Goal: Task Accomplishment & Management: Use online tool/utility

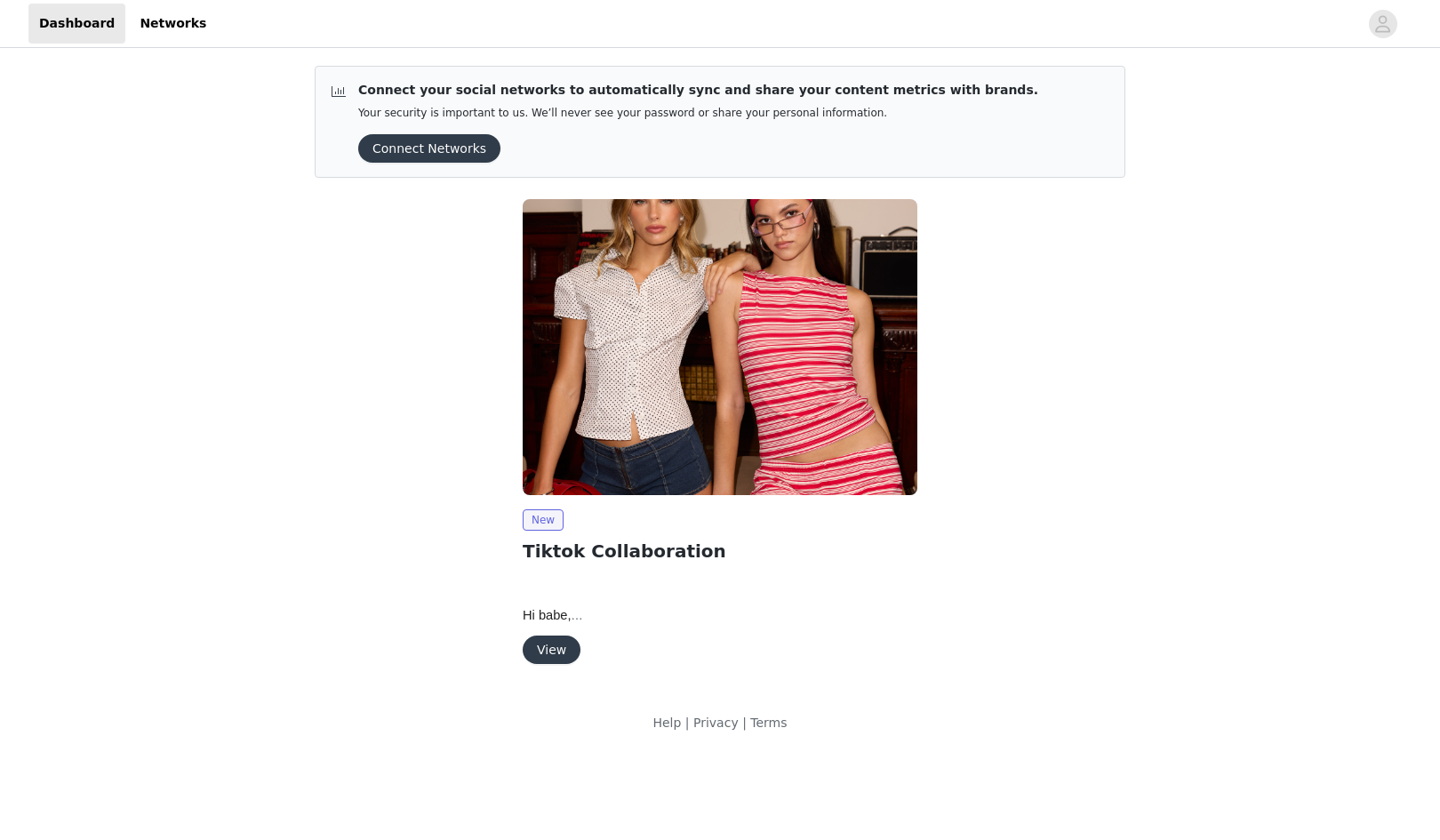
click at [554, 652] on button "View" at bounding box center [551, 649] width 58 height 28
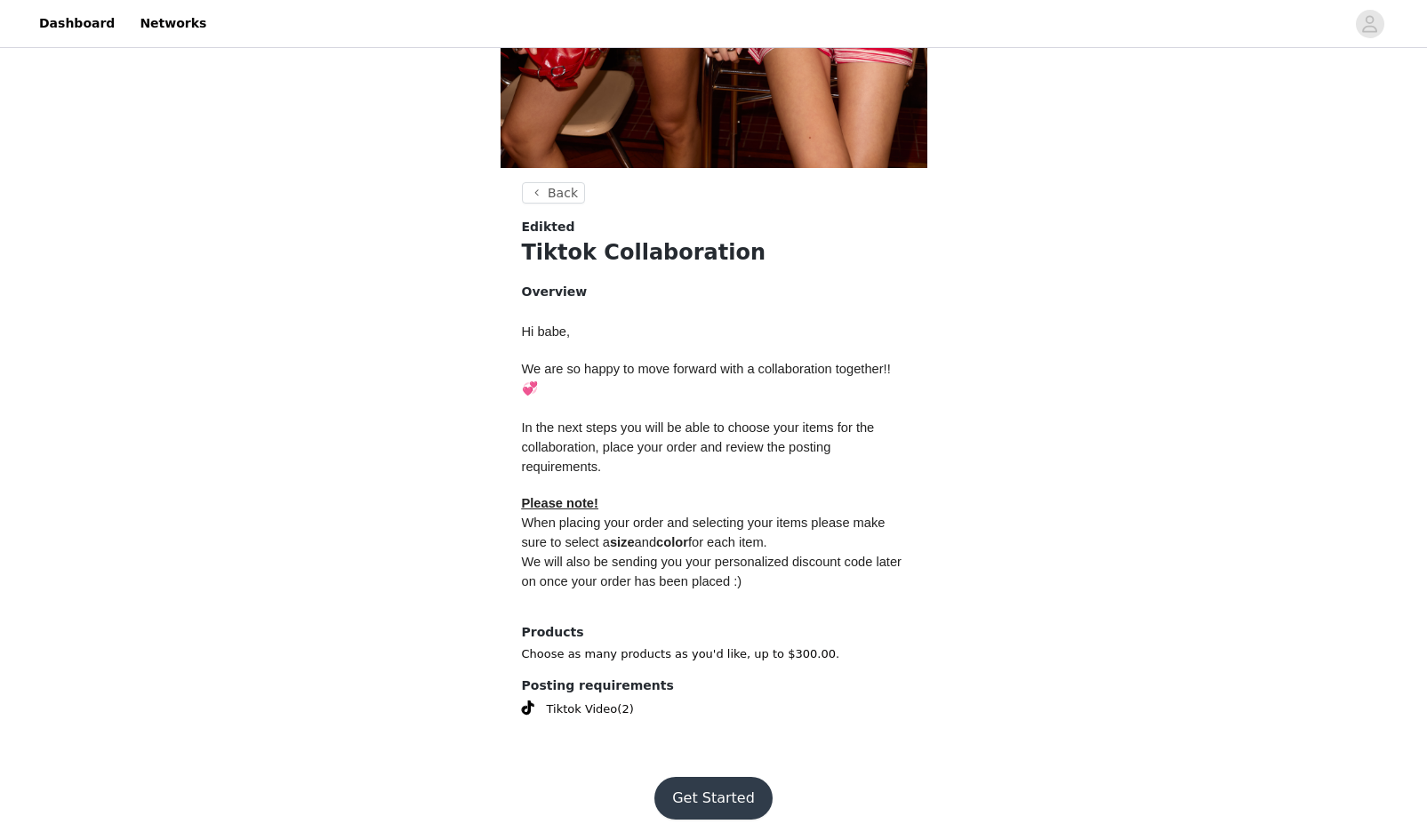
scroll to position [525, 0]
click at [687, 787] on button "Get Started" at bounding box center [714, 797] width 118 height 42
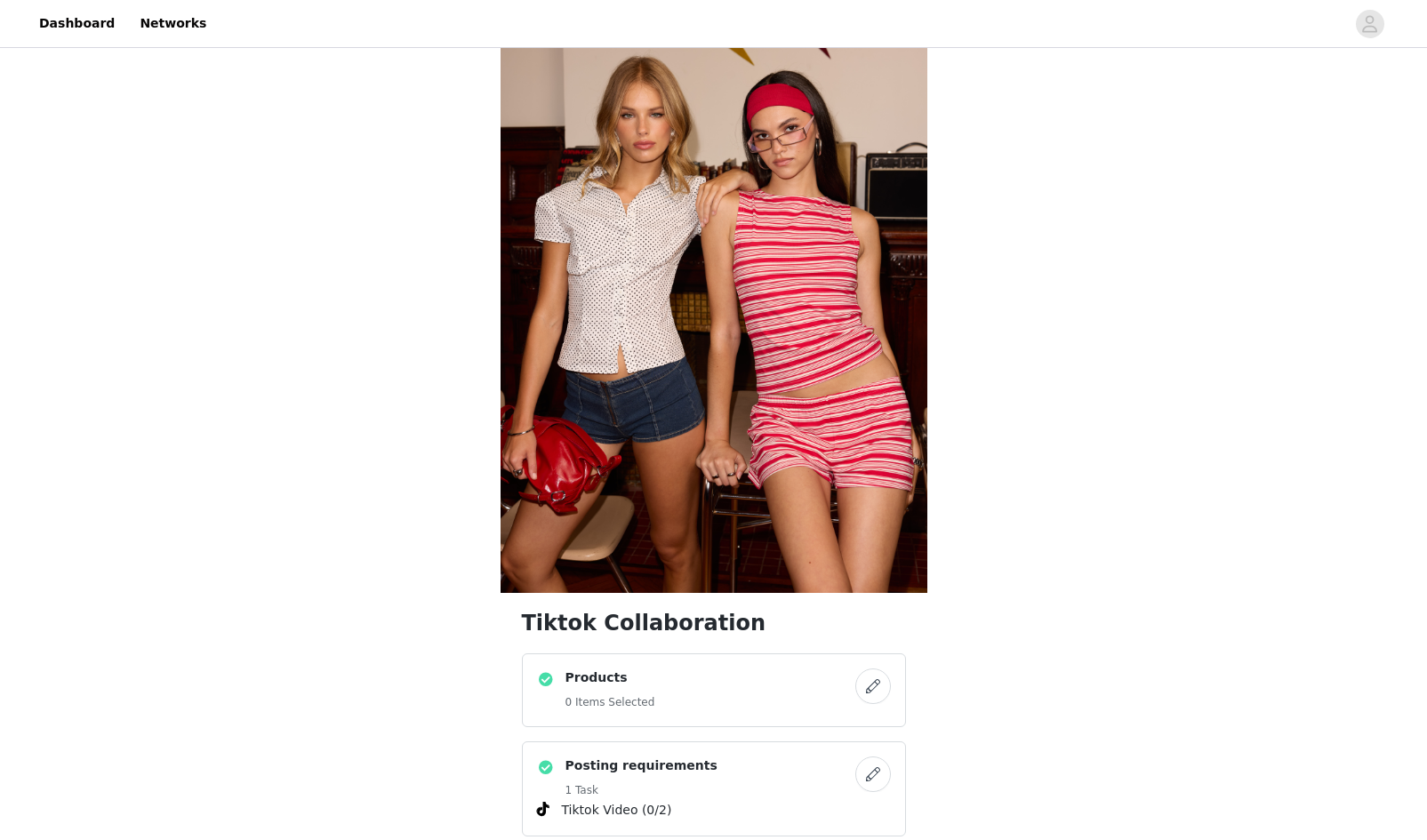
scroll to position [99, 0]
click at [719, 676] on div "Products 0 Items Selected" at bounding box center [696, 689] width 318 height 43
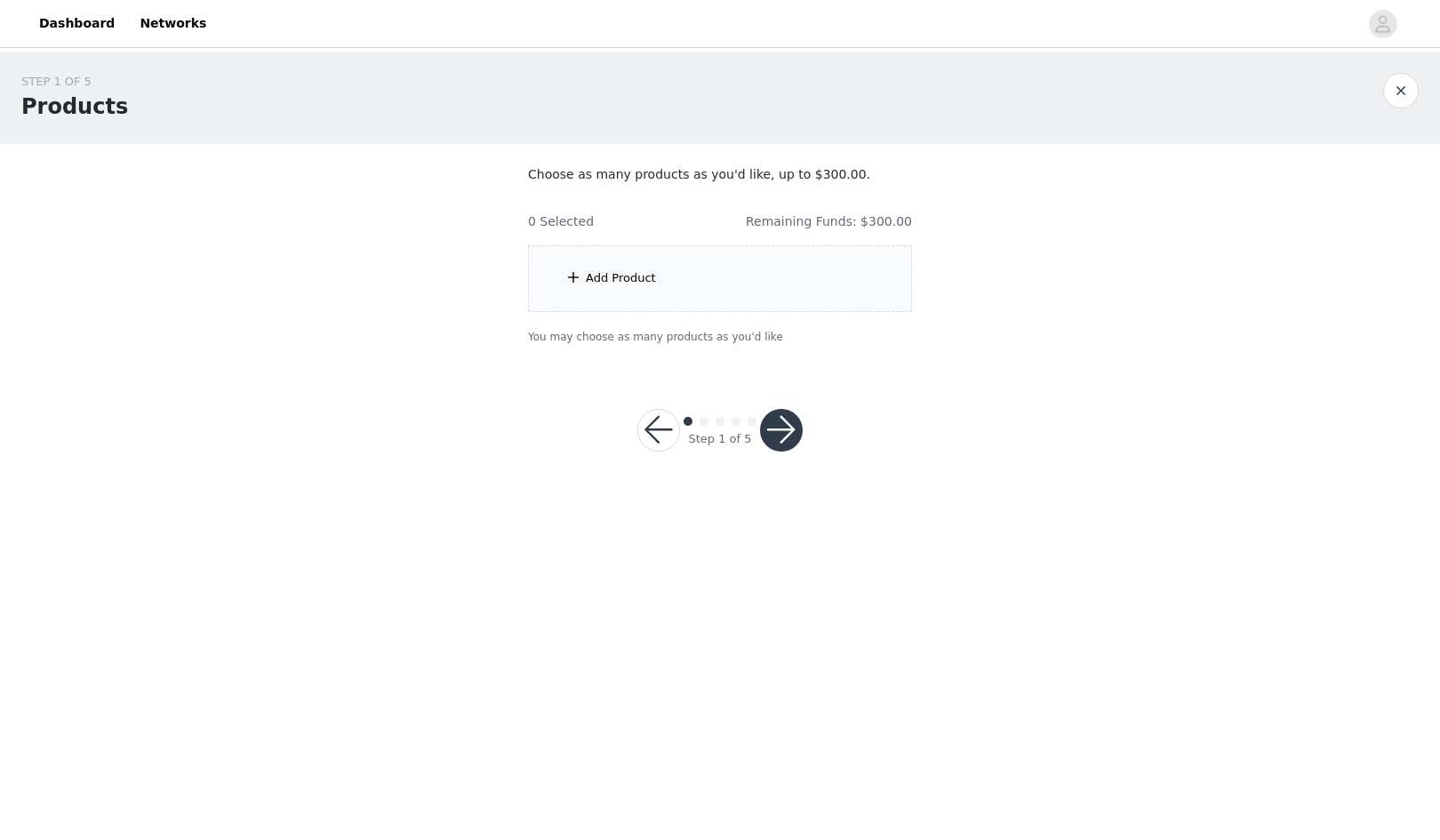
click at [740, 284] on div "Add Product" at bounding box center [720, 279] width 384 height 67
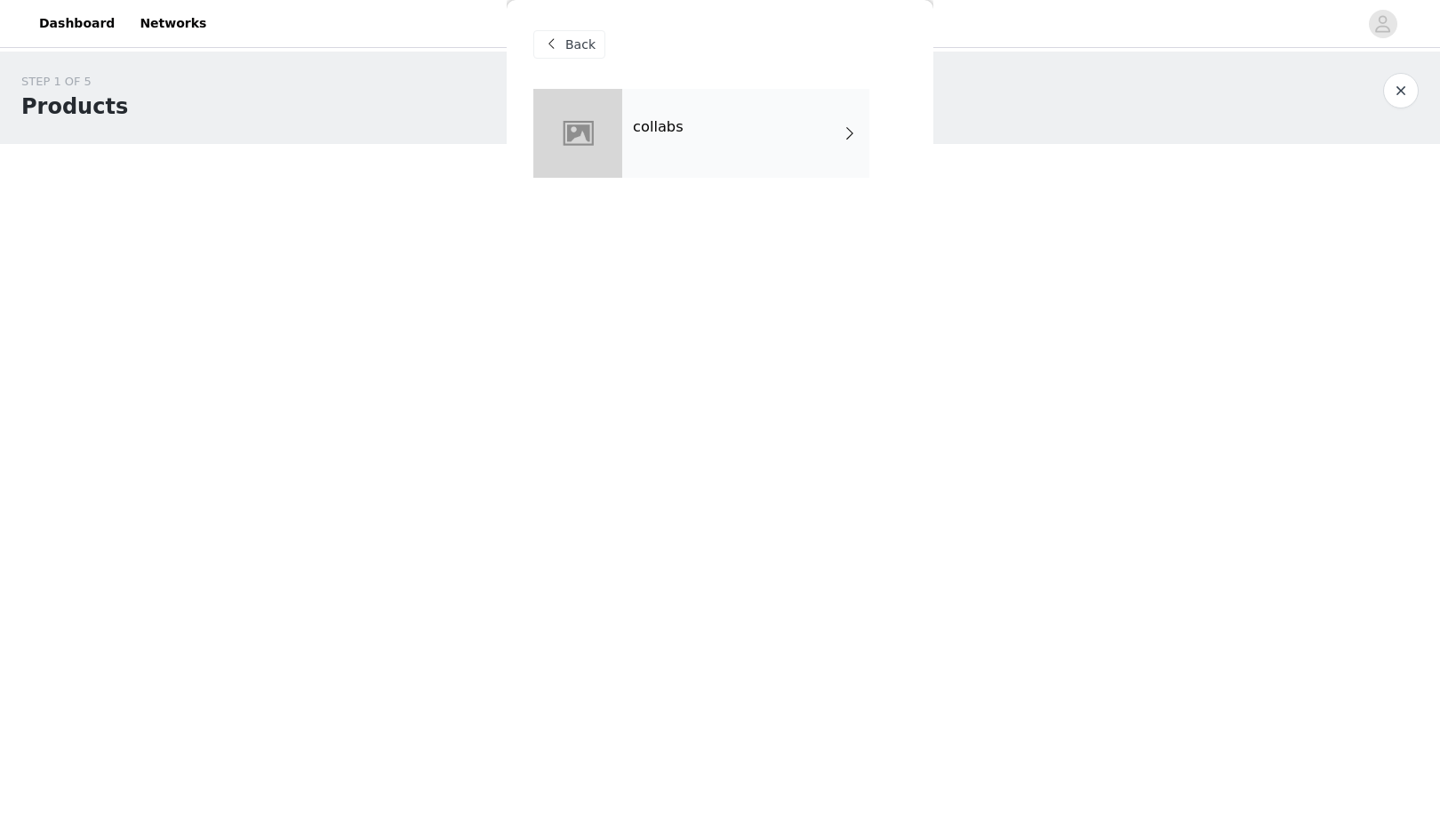
click at [656, 126] on h4 "collabs" at bounding box center [659, 127] width 51 height 16
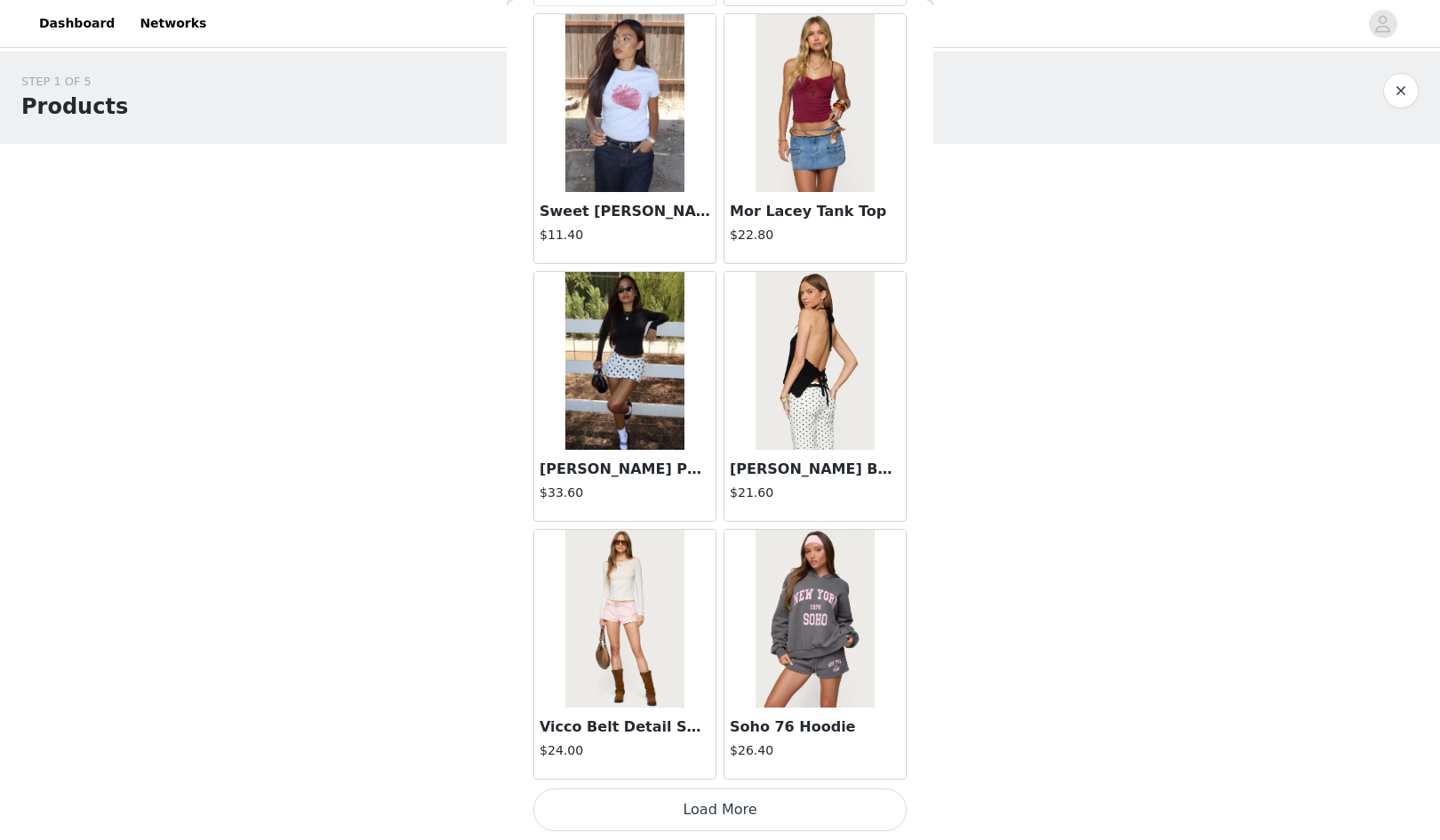
scroll to position [1878, 0]
click at [793, 797] on button "Load More" at bounding box center [720, 810] width 374 height 42
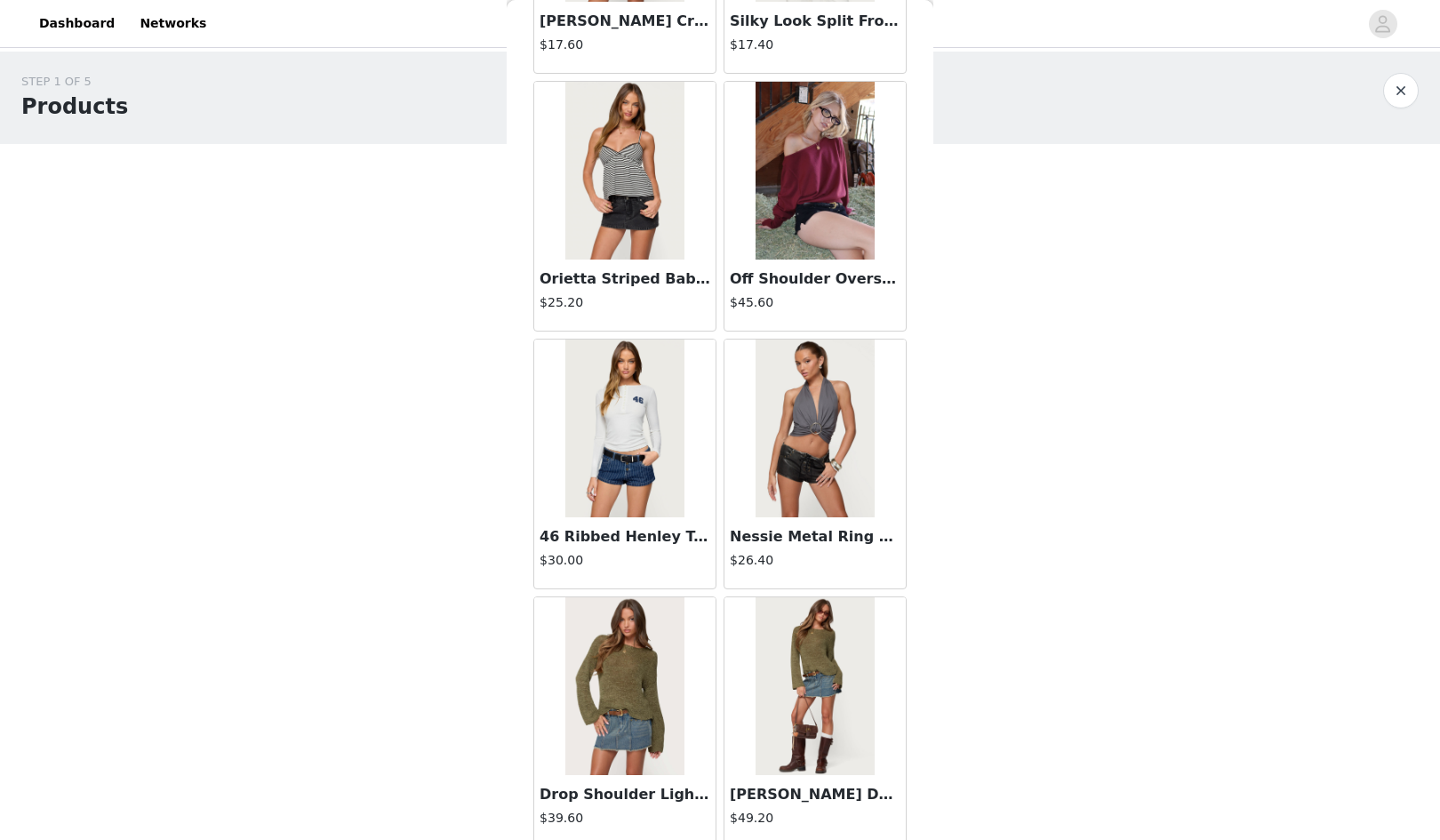
scroll to position [4457, 0]
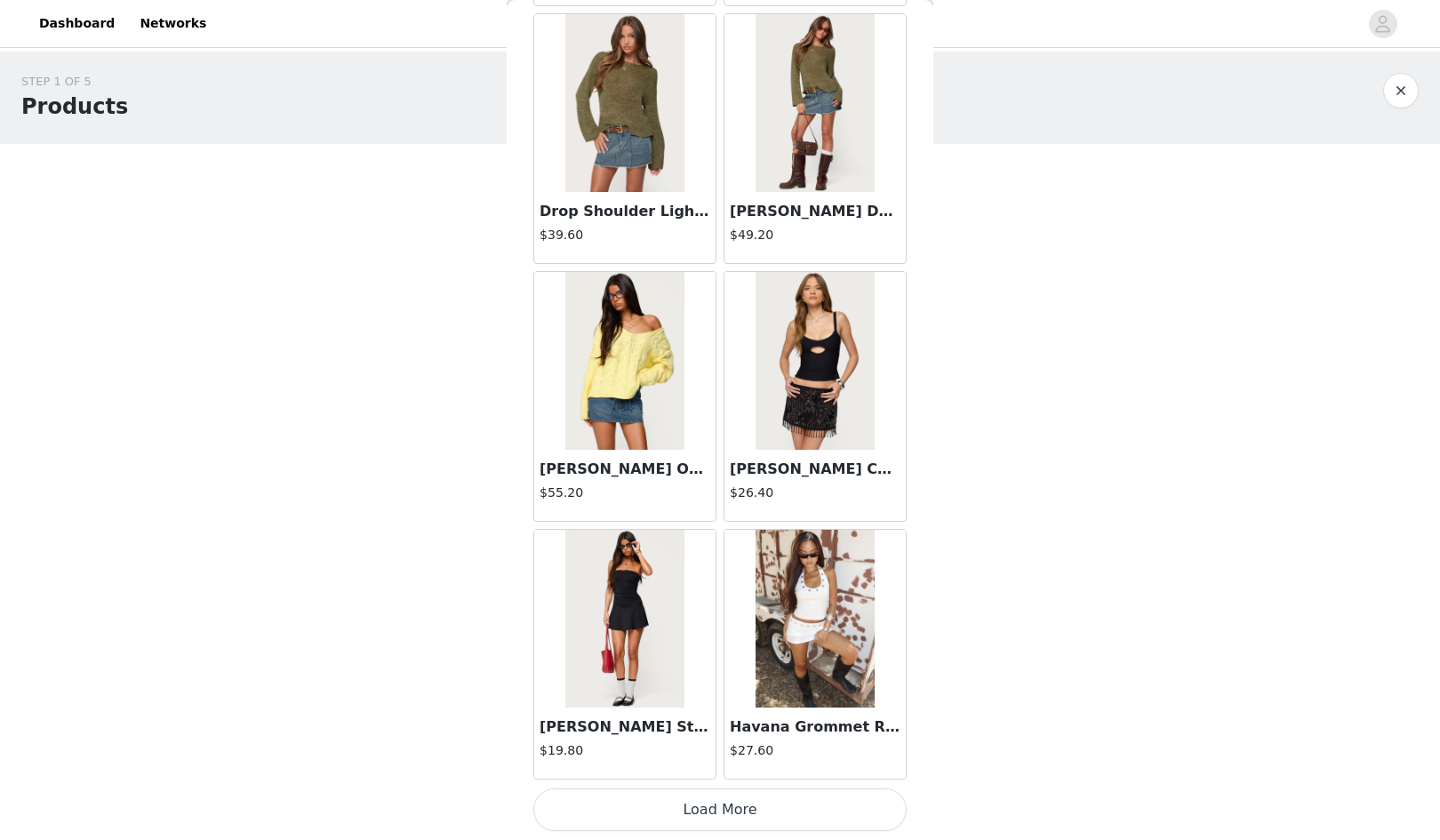
click at [824, 821] on button "Load More" at bounding box center [720, 809] width 374 height 42
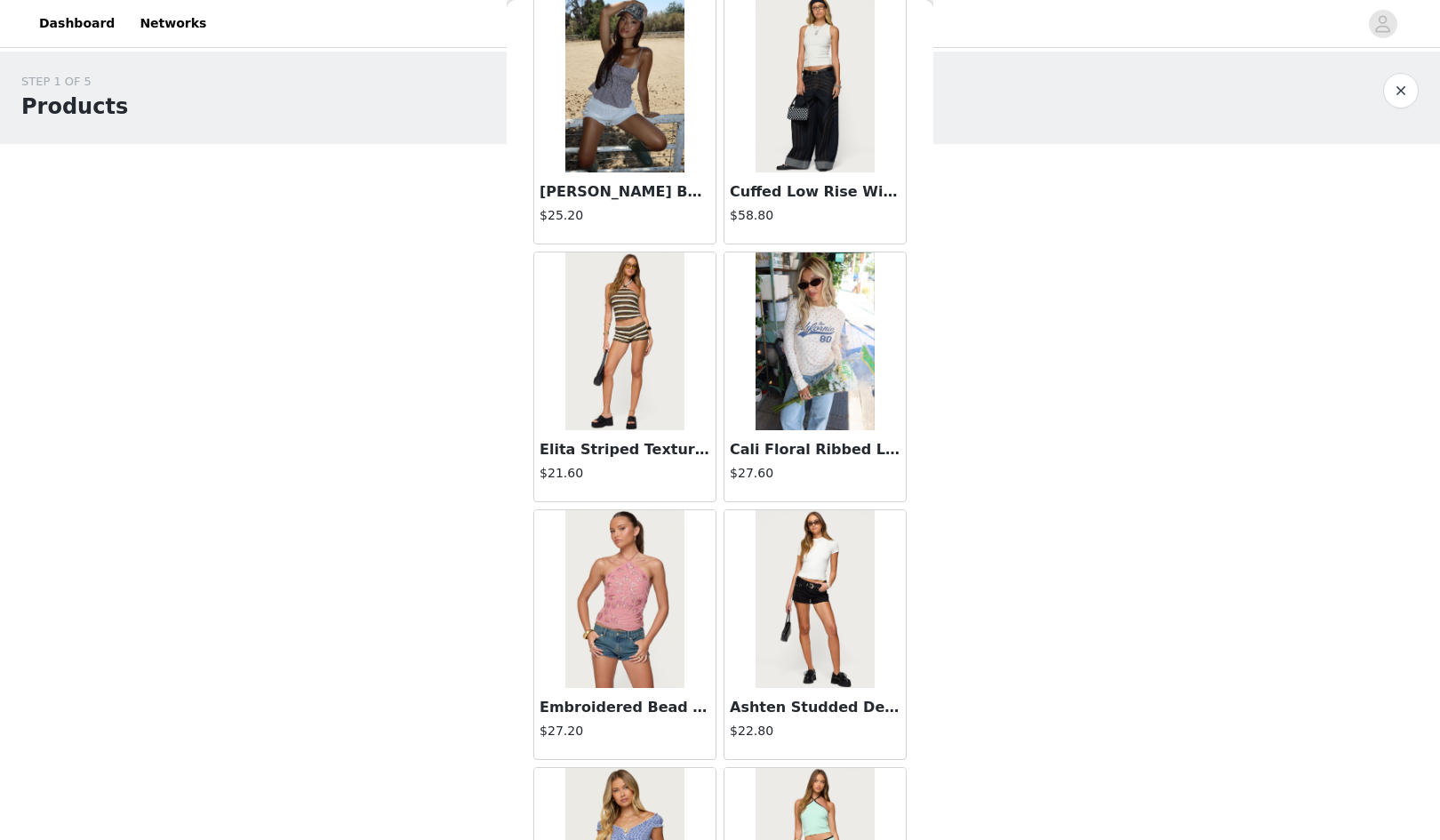
scroll to position [7034, 0]
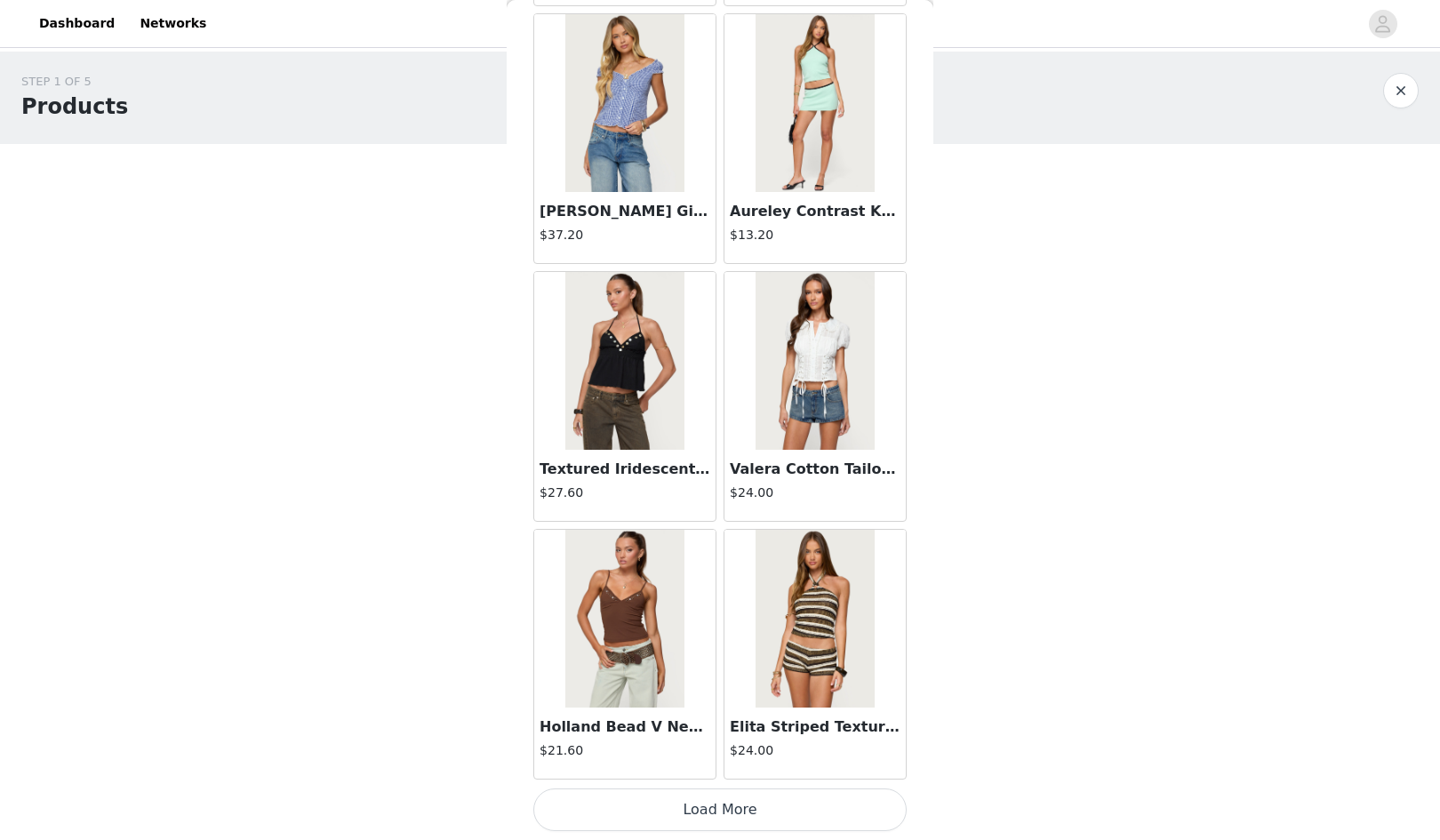
click at [813, 809] on button "Load More" at bounding box center [720, 809] width 374 height 42
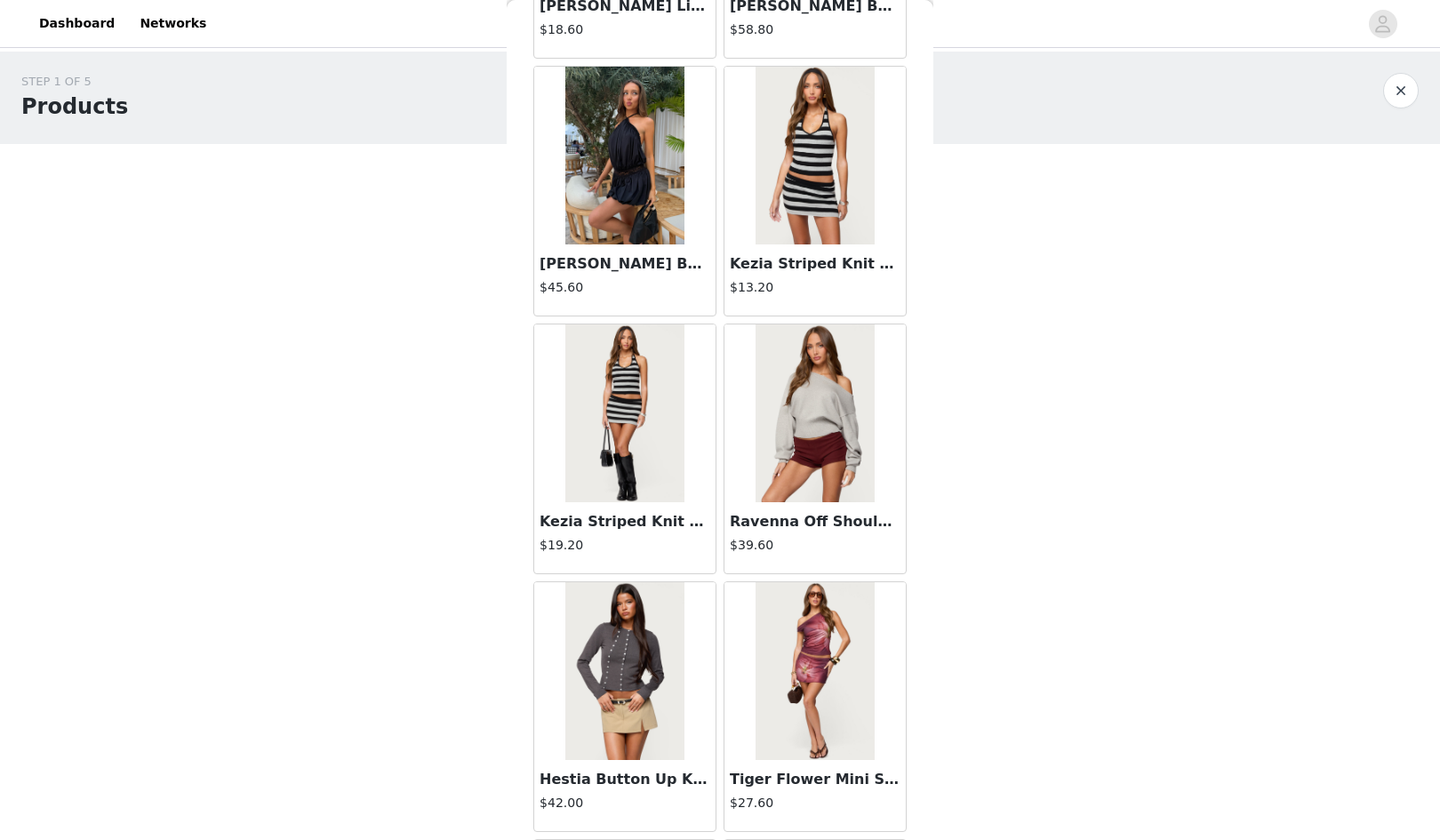
scroll to position [9611, 0]
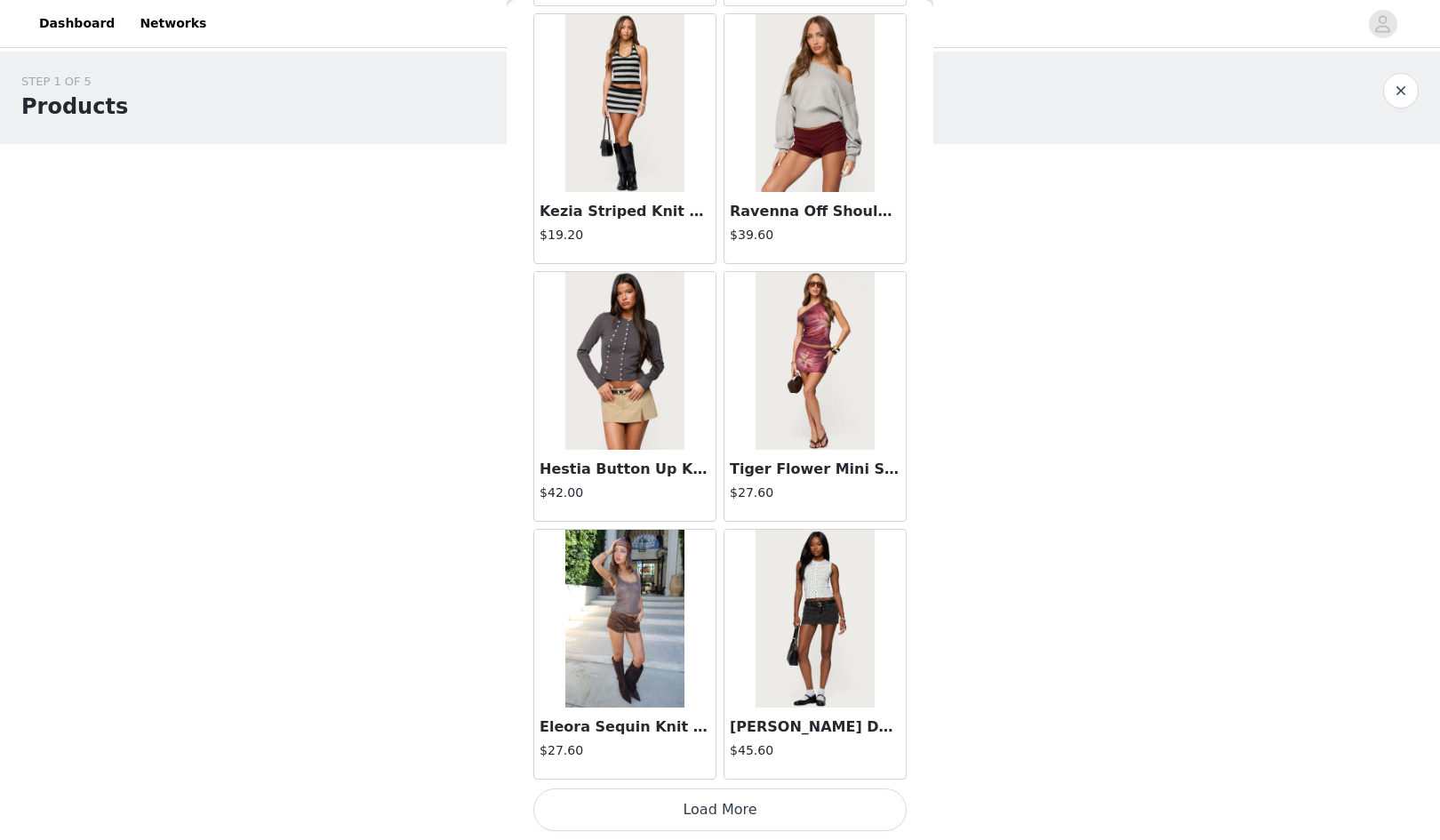
click at [746, 818] on button "Load More" at bounding box center [720, 809] width 374 height 42
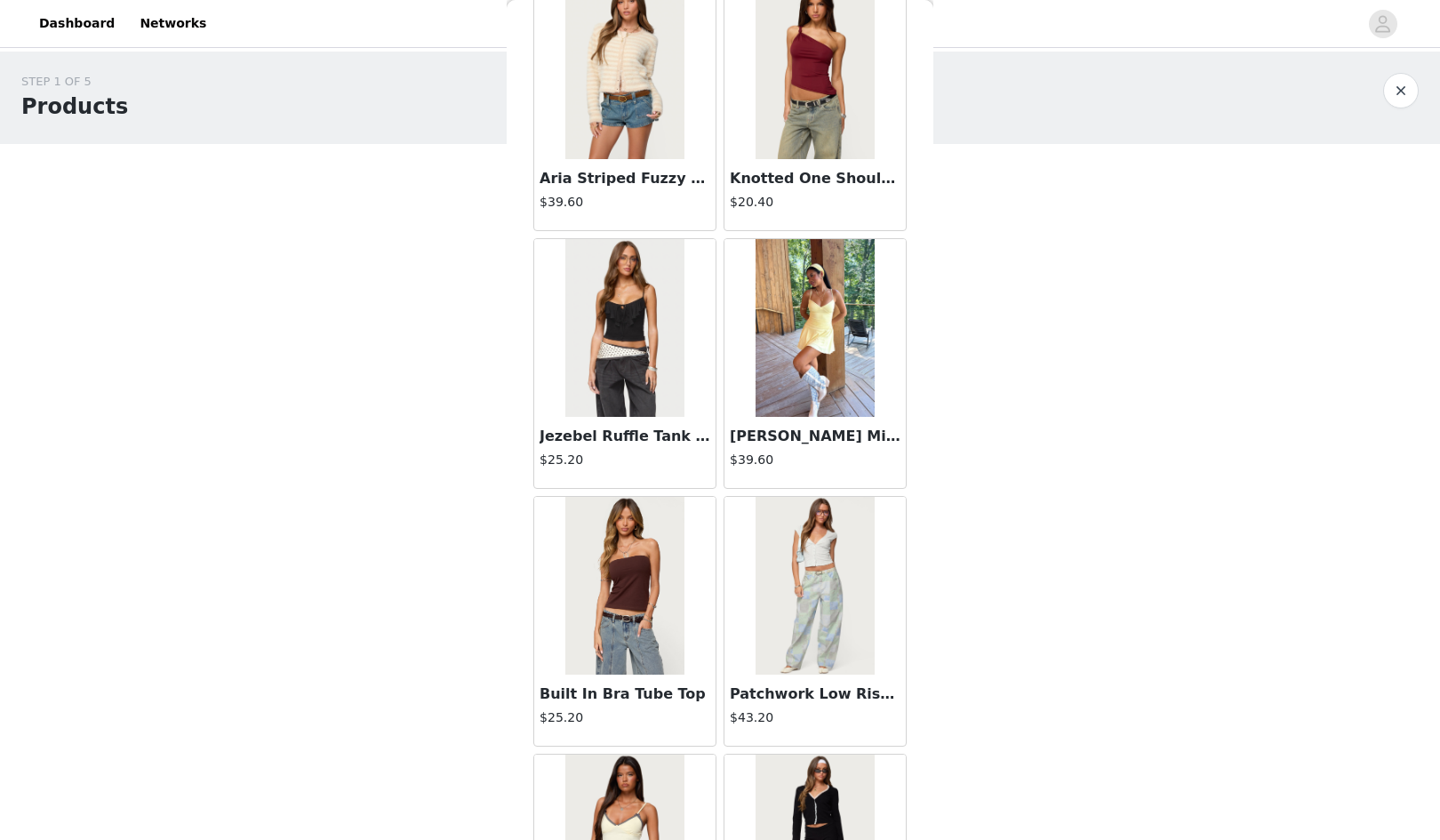
scroll to position [12189, 0]
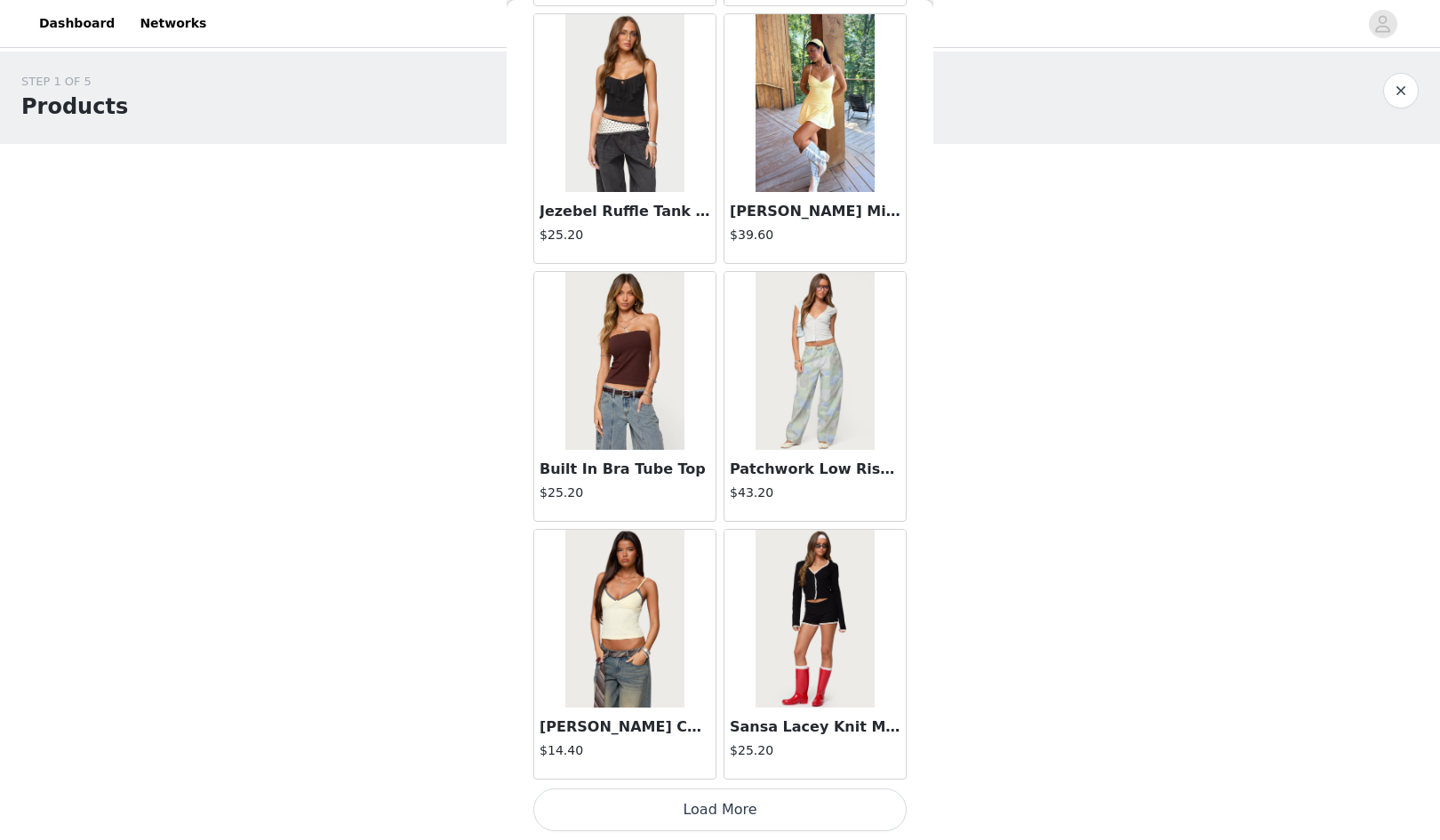
click at [726, 817] on button "Load More" at bounding box center [720, 809] width 374 height 42
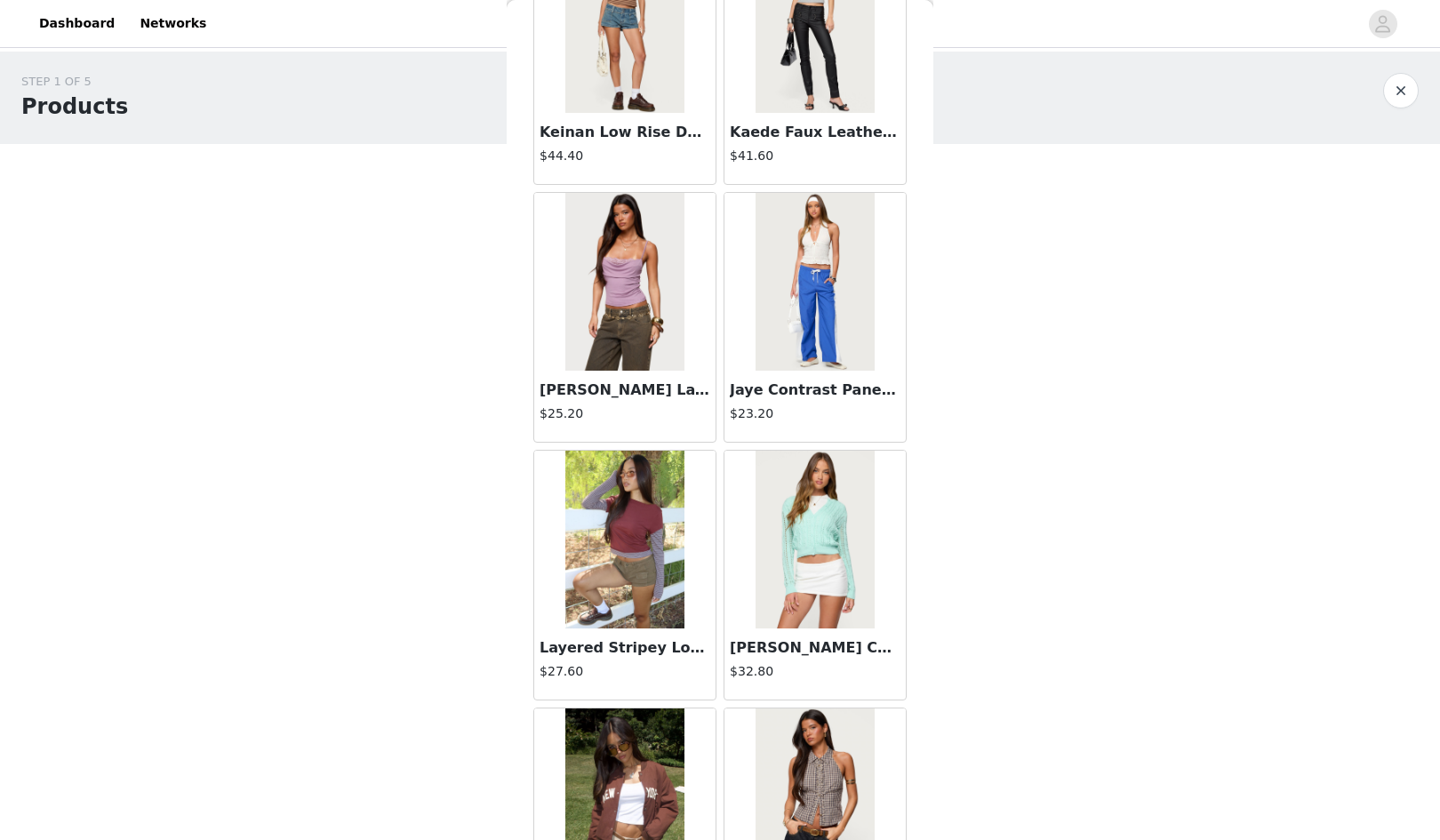
scroll to position [14766, 0]
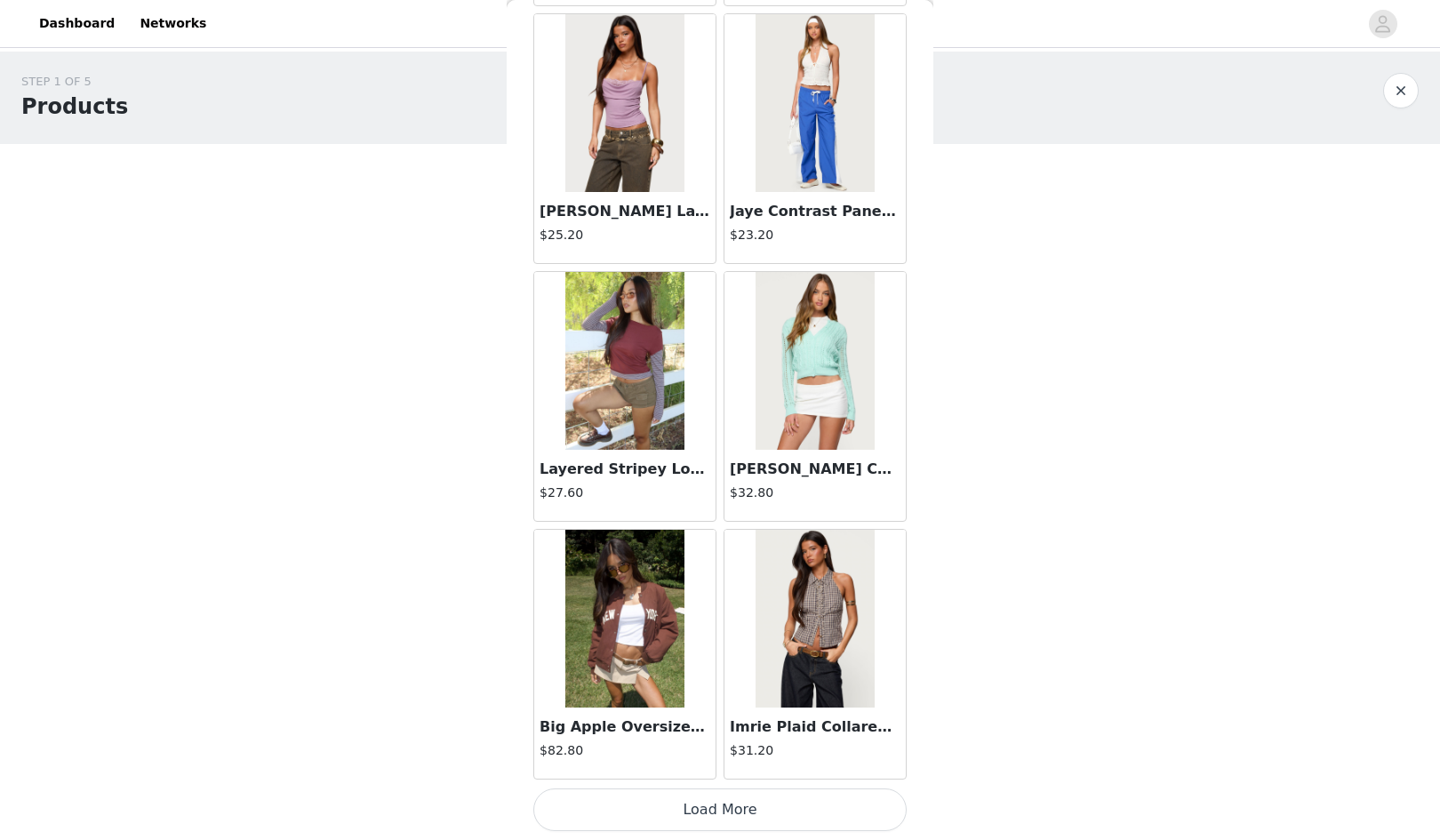
click at [789, 808] on button "Load More" at bounding box center [720, 809] width 374 height 42
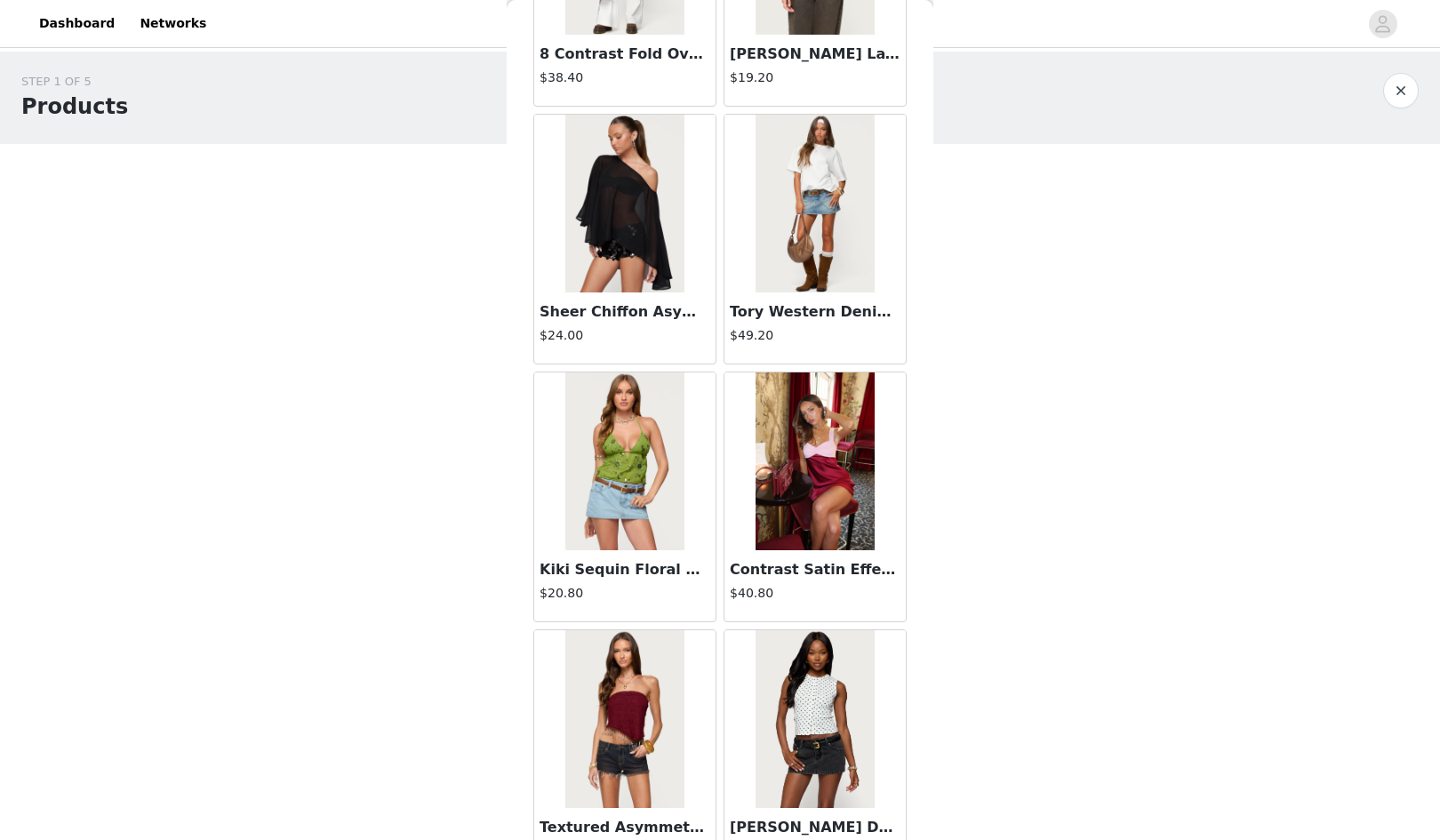
scroll to position [17343, 0]
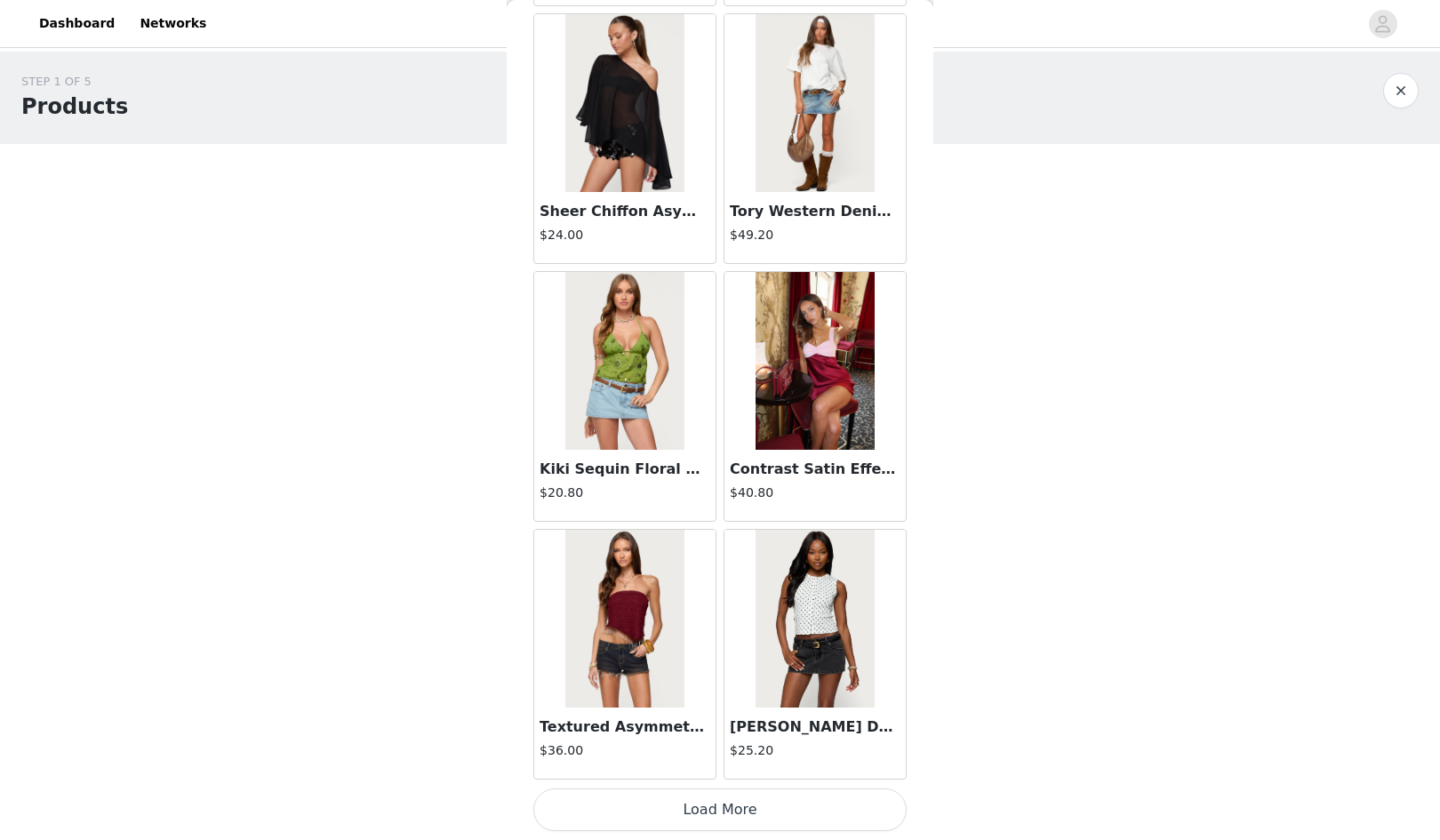
click at [711, 808] on button "Load More" at bounding box center [720, 809] width 374 height 42
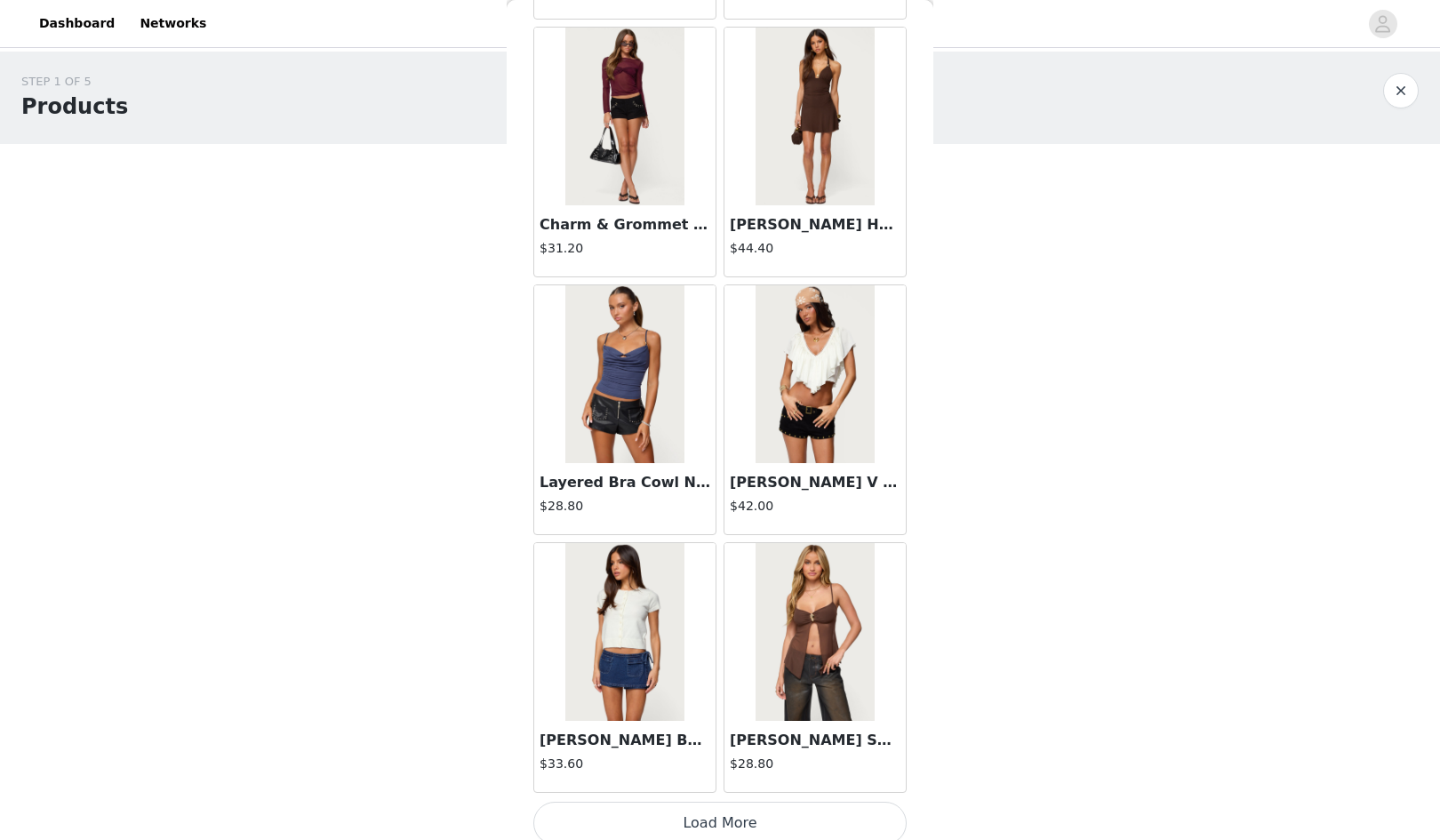
scroll to position [19909, 0]
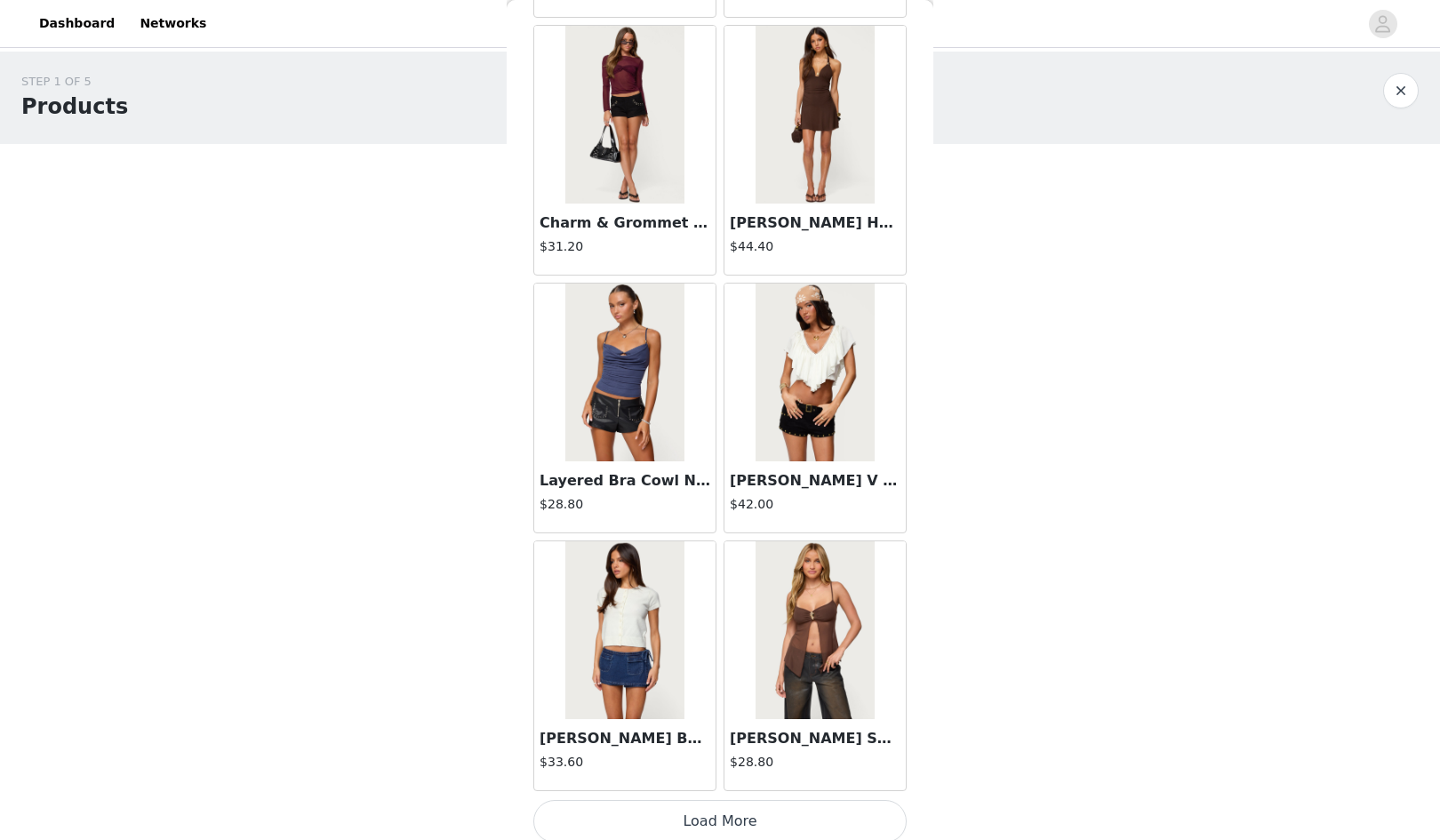
click at [766, 811] on button "Load More" at bounding box center [720, 820] width 374 height 42
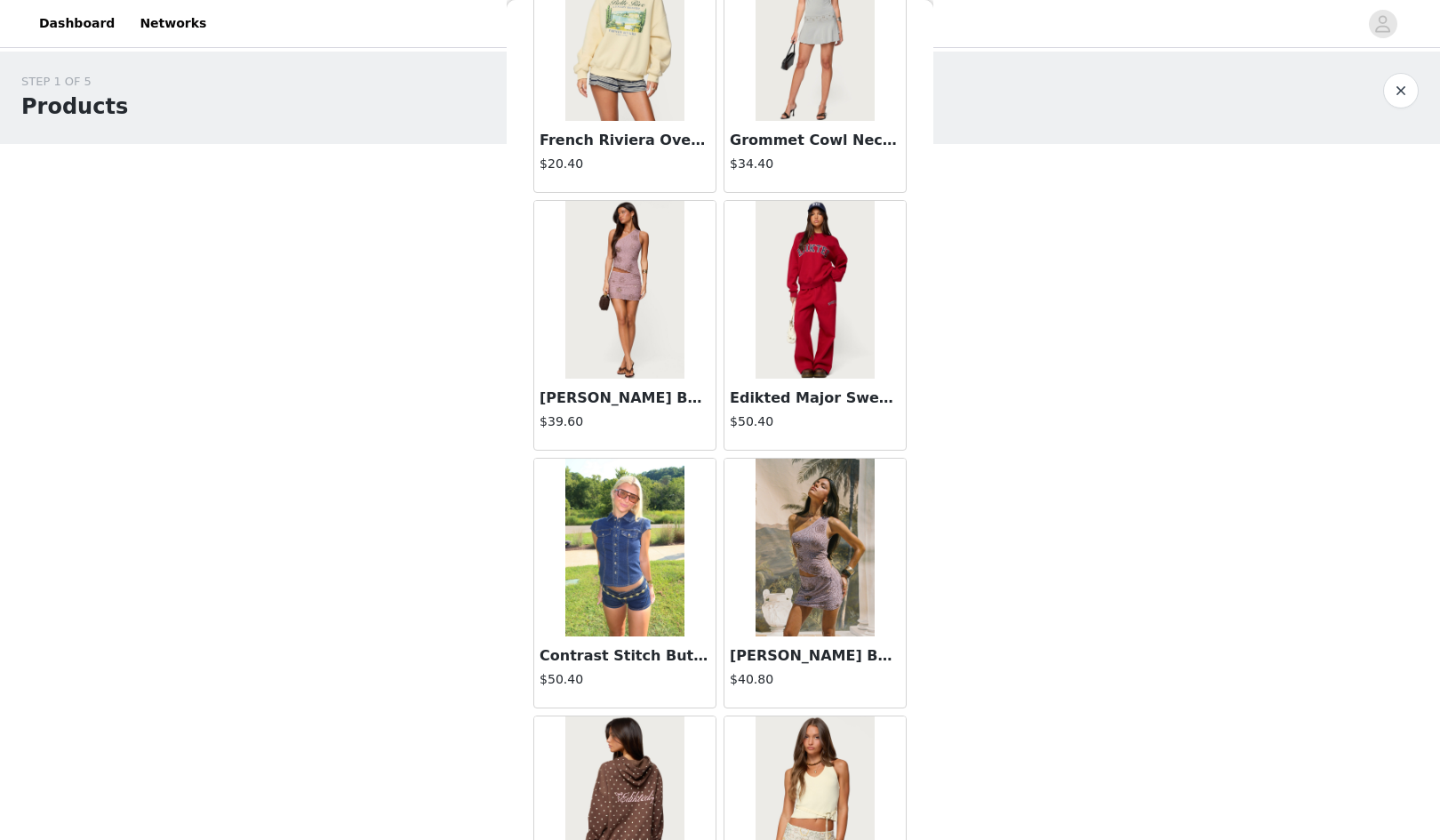
scroll to position [22498, 0]
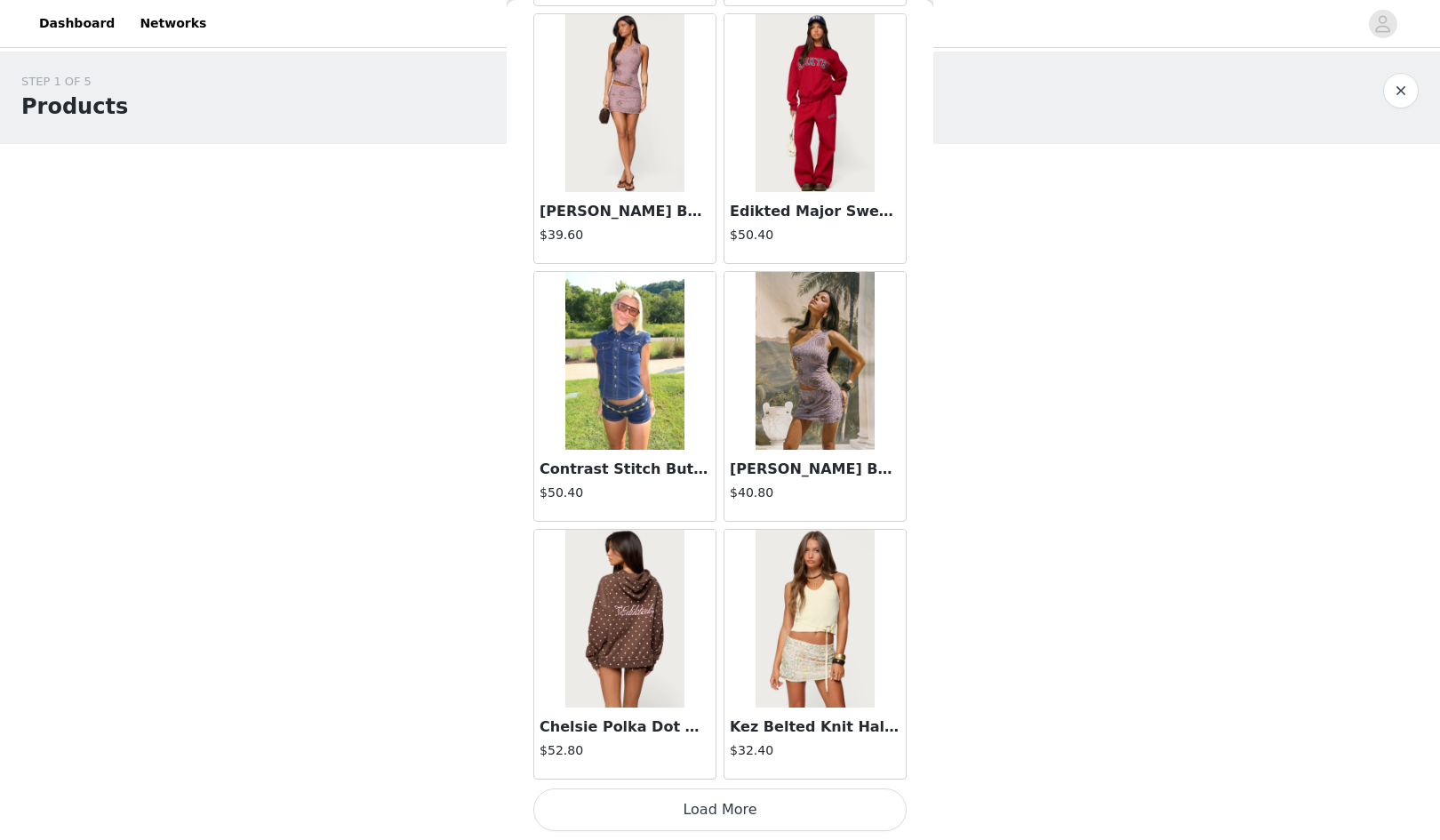
click at [717, 801] on button "Load More" at bounding box center [720, 809] width 374 height 42
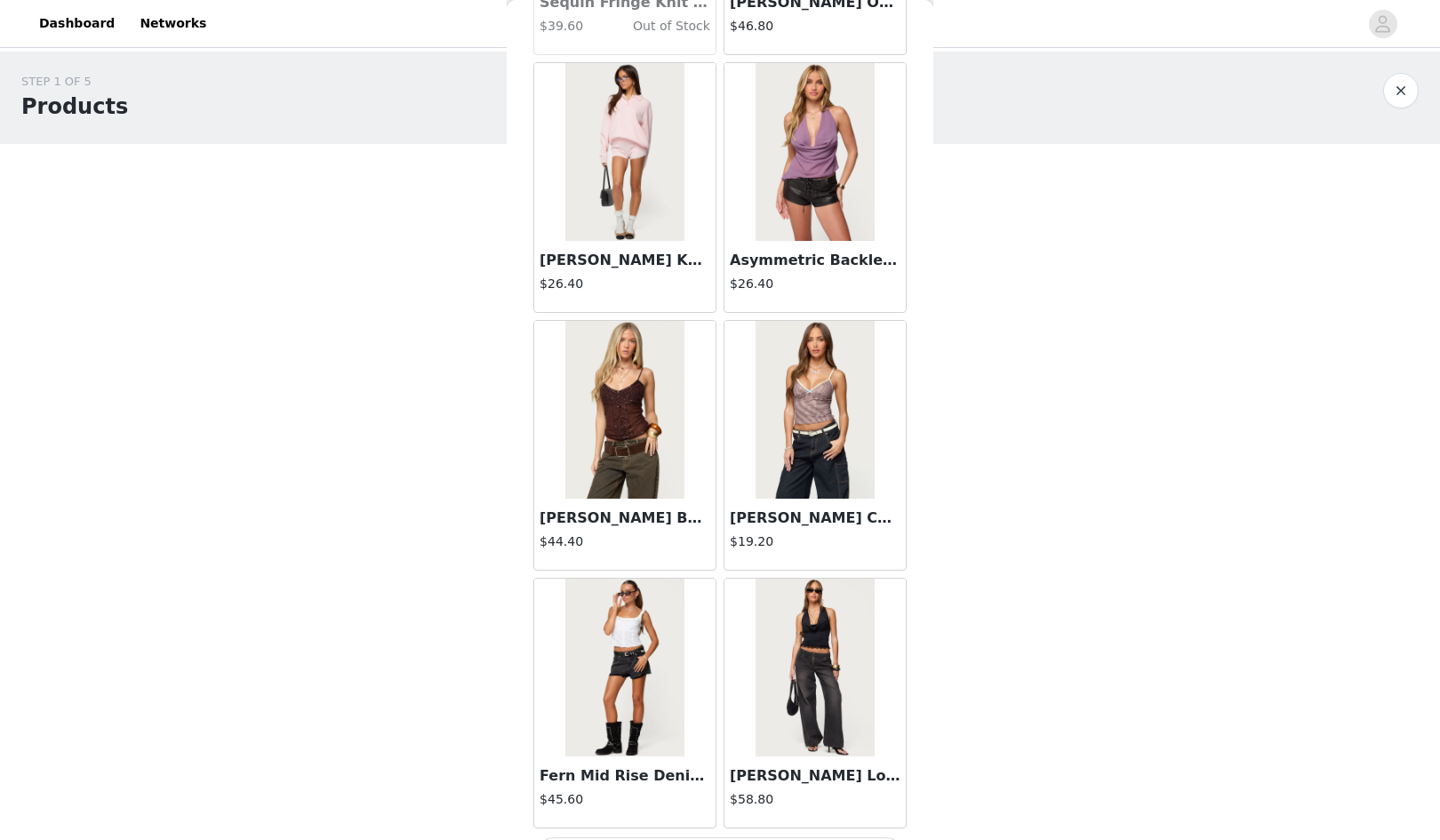
scroll to position [25075, 0]
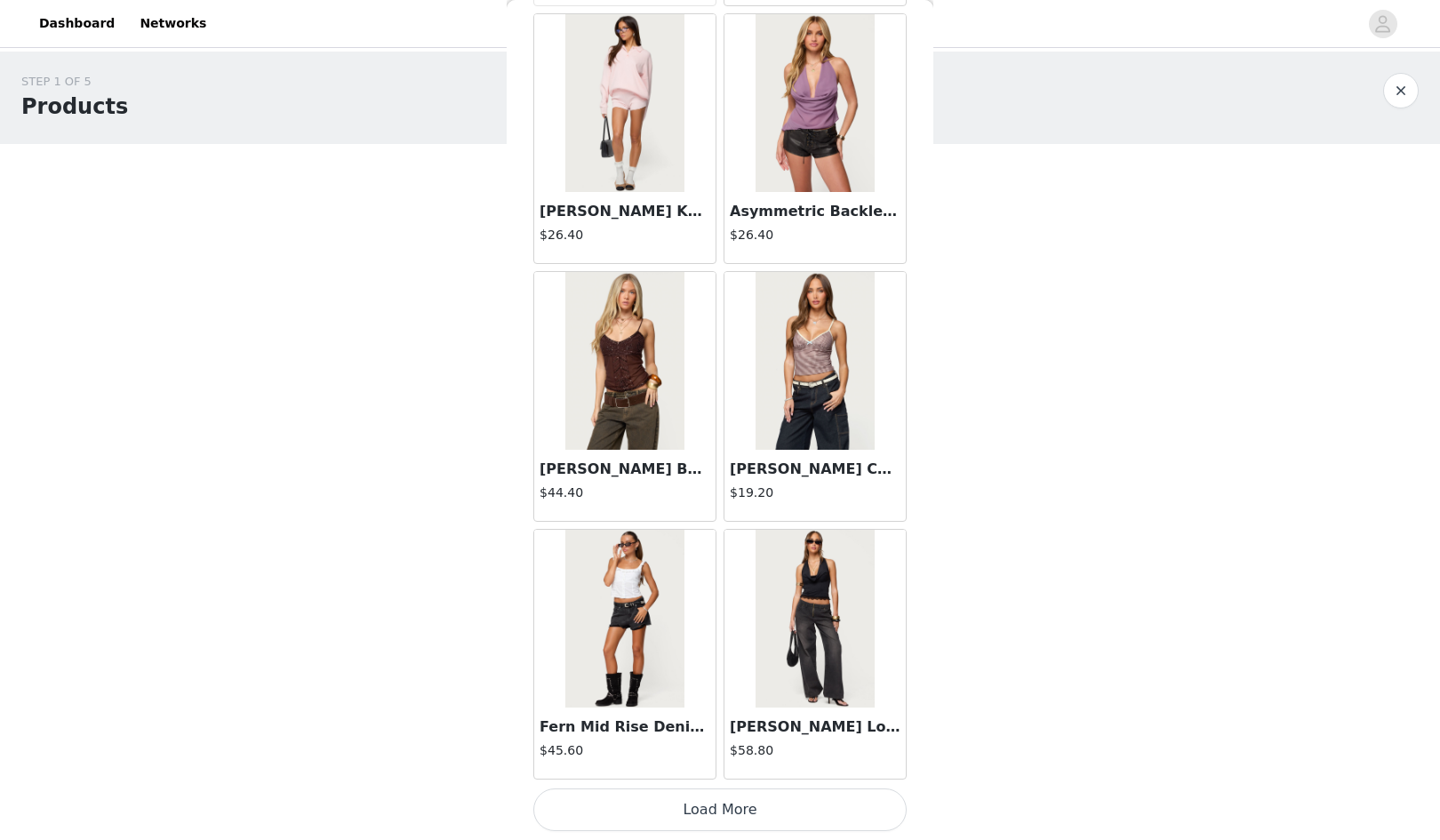
click at [733, 811] on button "Load More" at bounding box center [720, 809] width 374 height 42
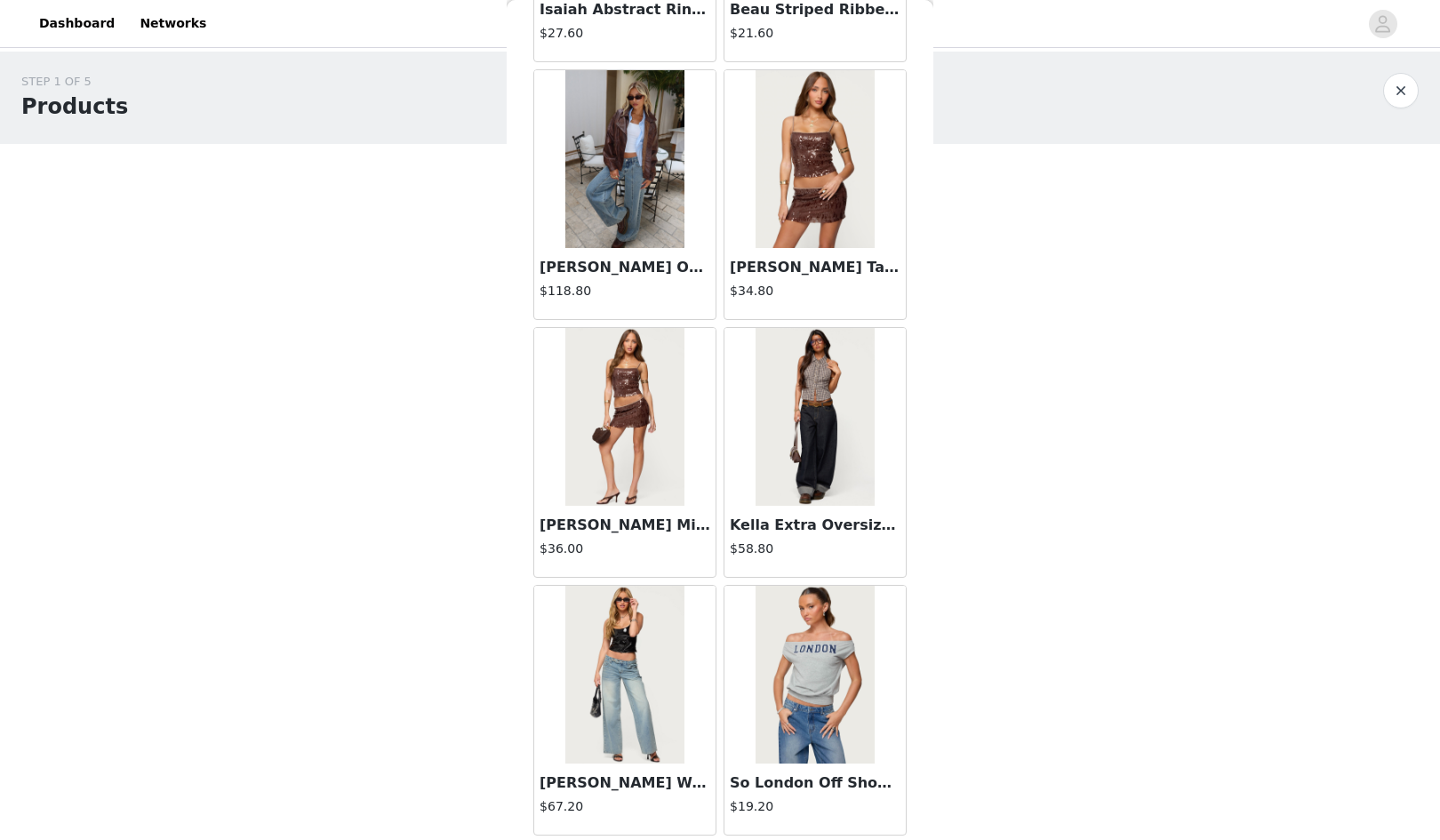
scroll to position [27653, 0]
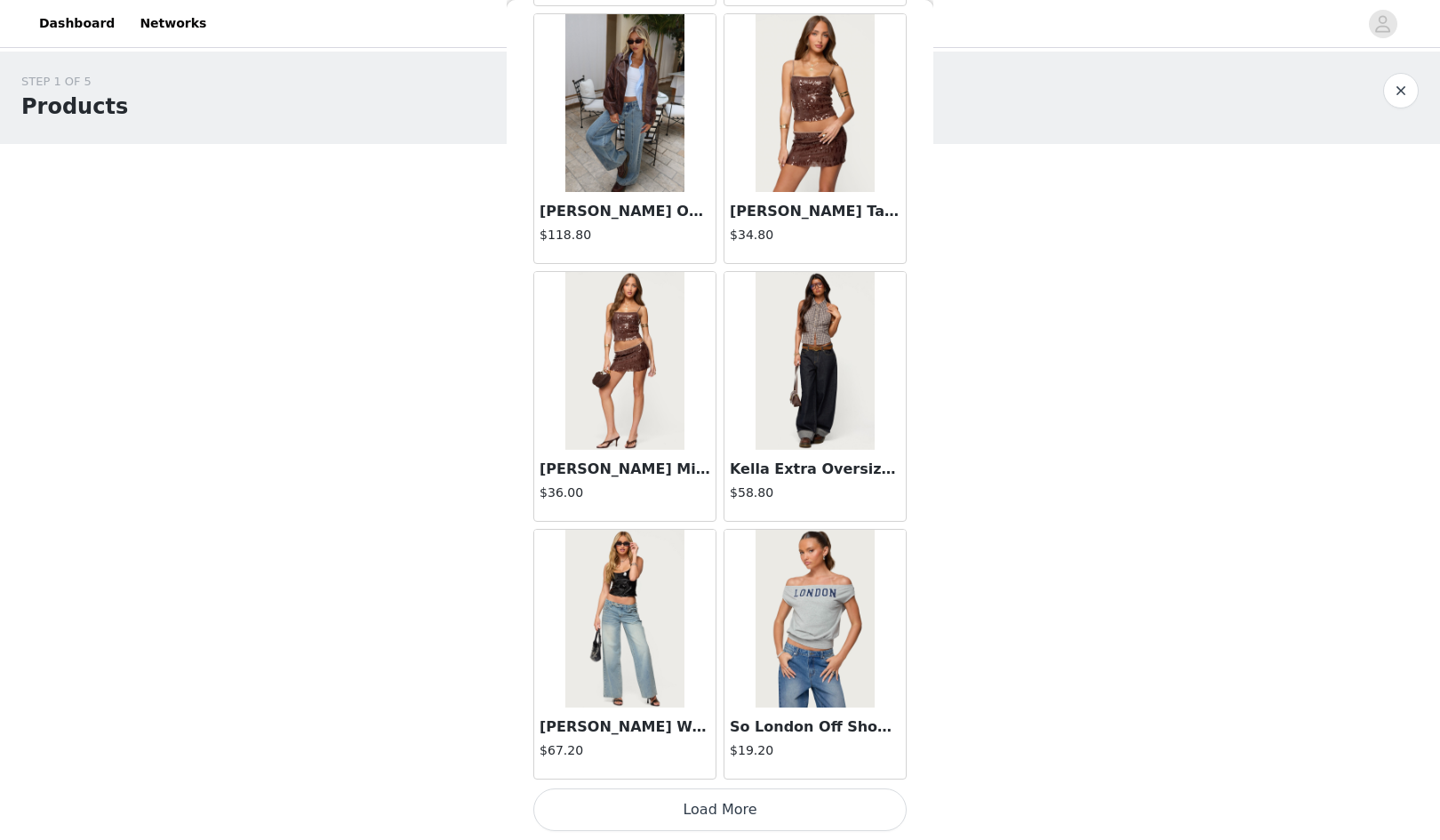
click at [714, 805] on button "Load More" at bounding box center [720, 809] width 374 height 42
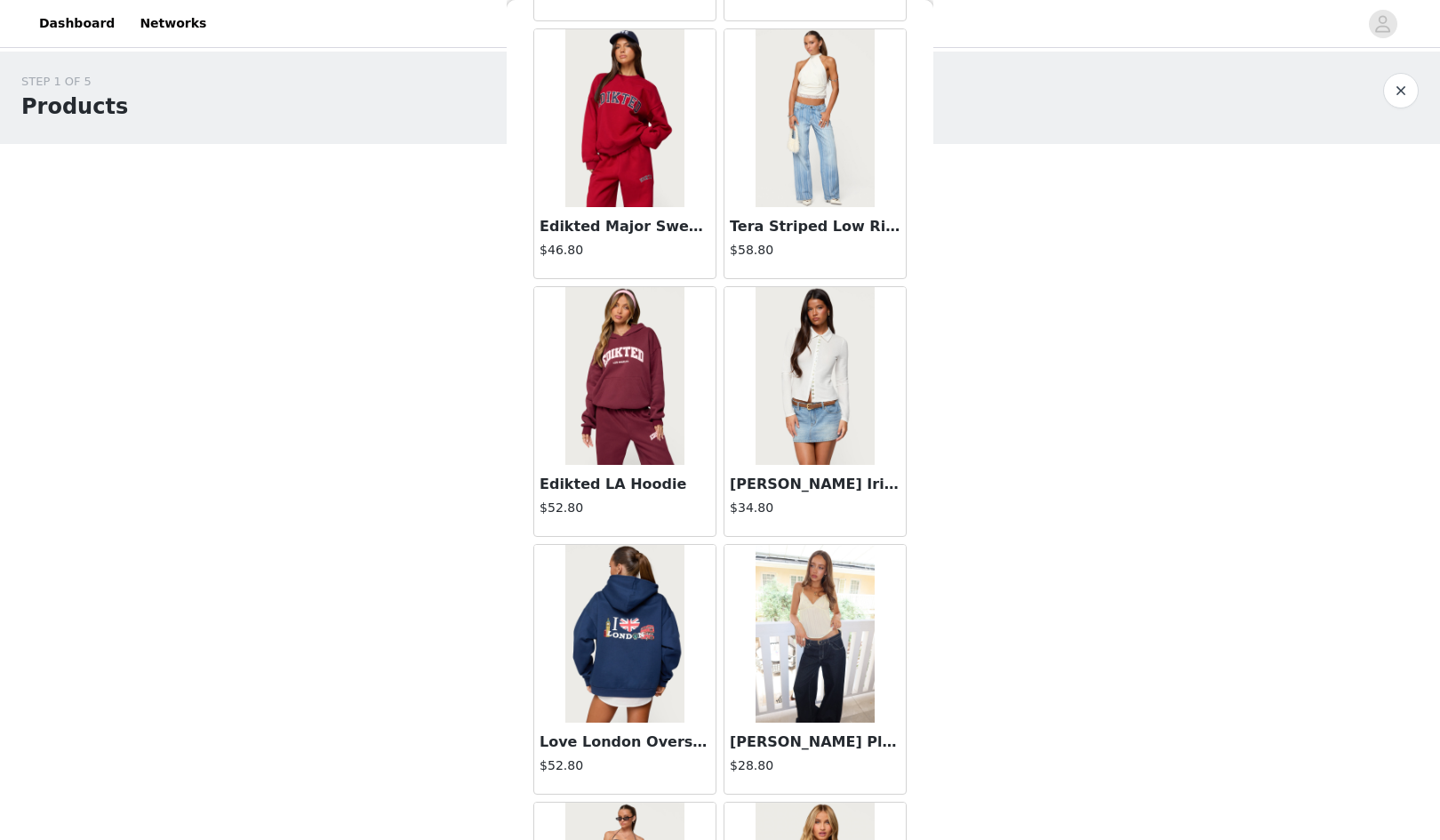
scroll to position [30230, 0]
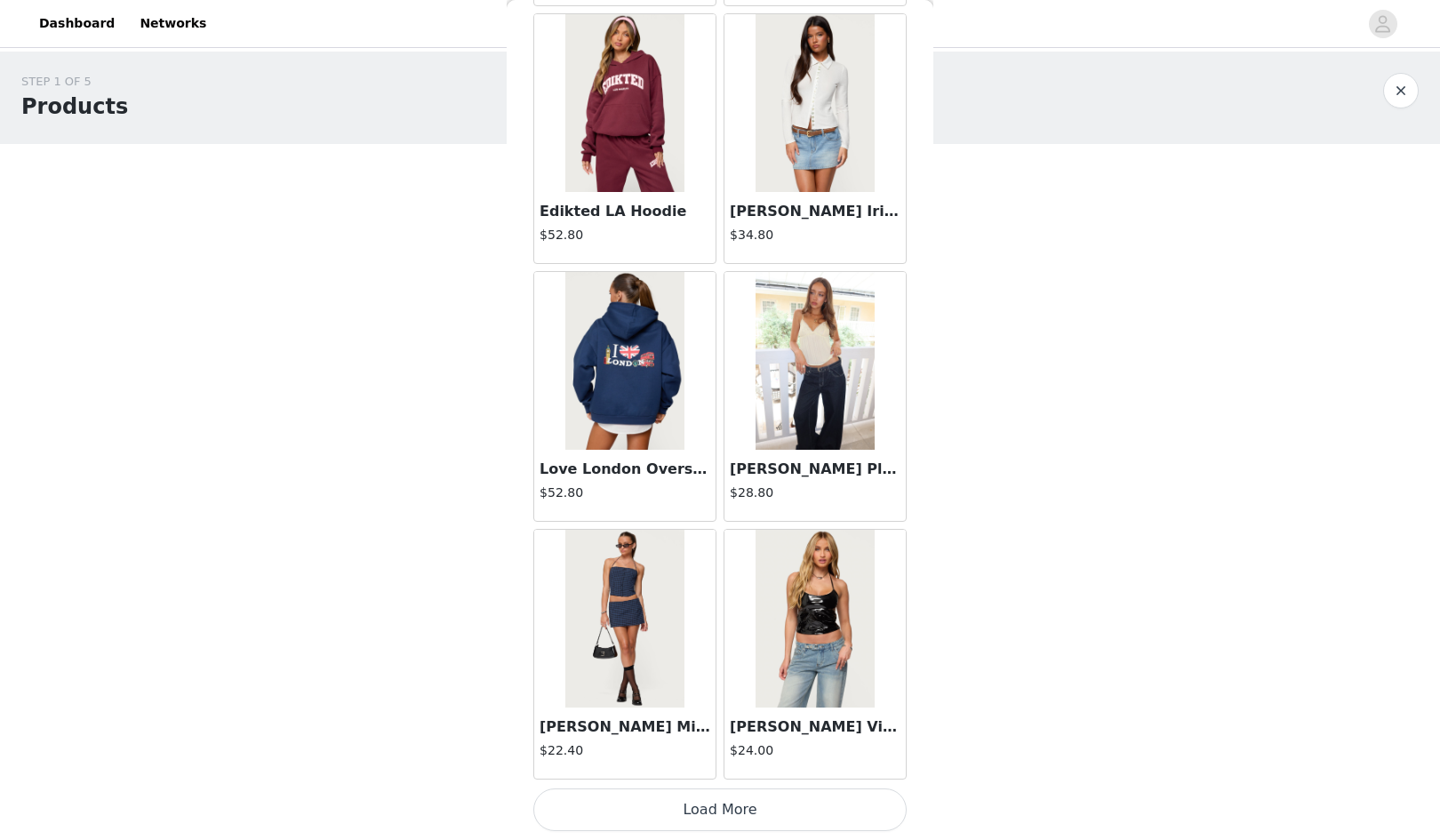
click at [724, 824] on button "Load More" at bounding box center [720, 809] width 374 height 42
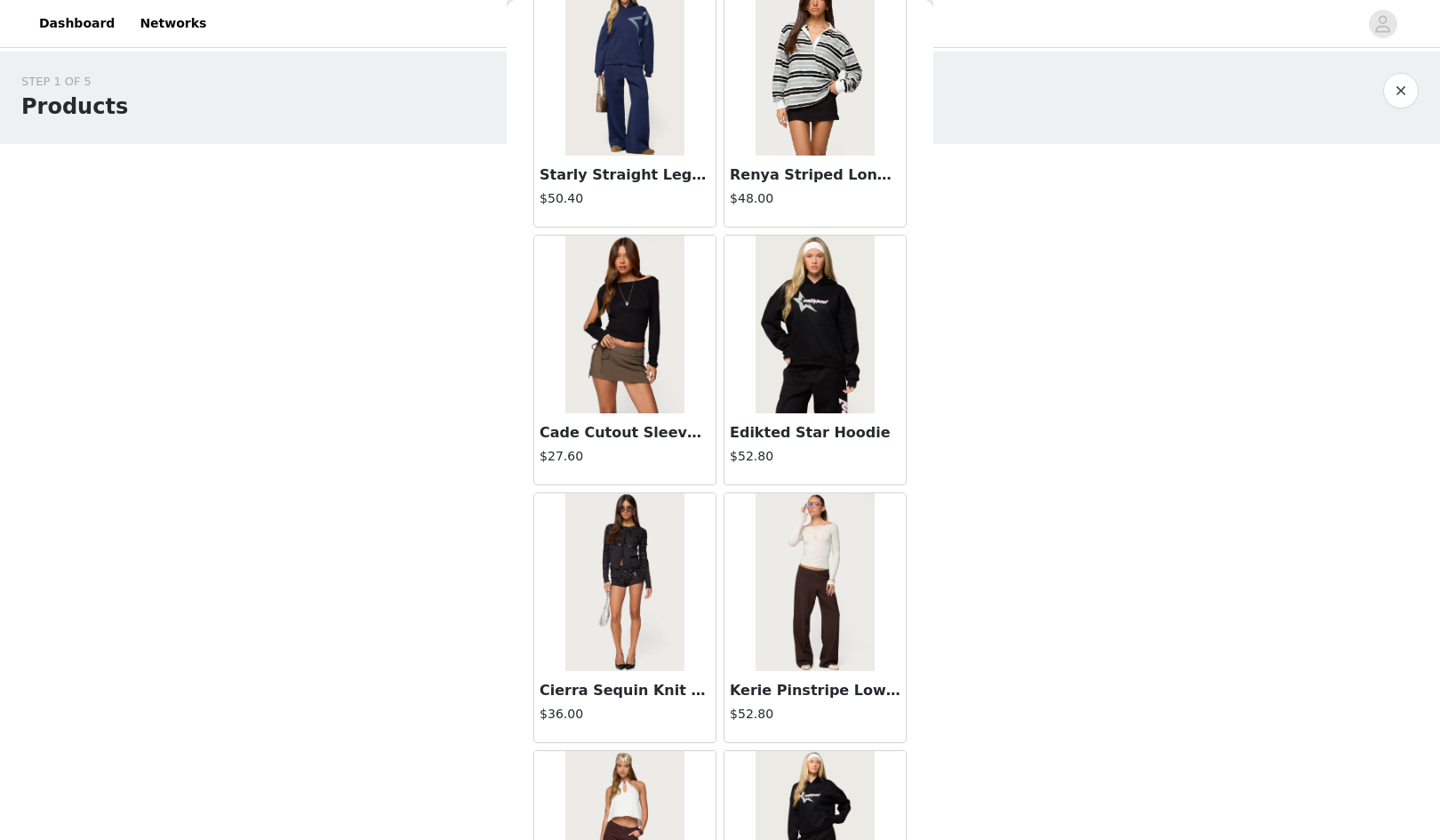
scroll to position [32808, 0]
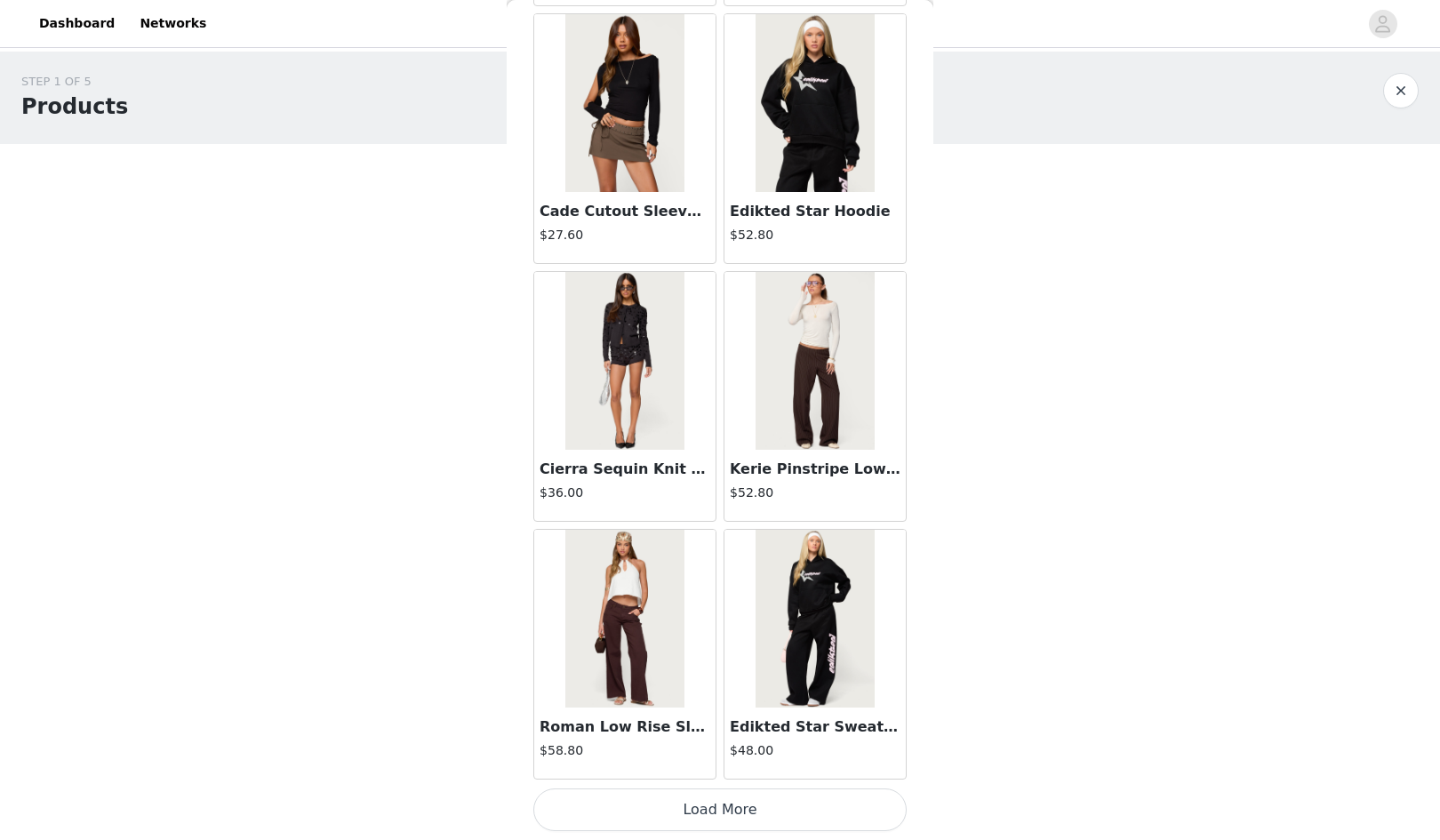
click at [686, 820] on button "Load More" at bounding box center [720, 809] width 374 height 42
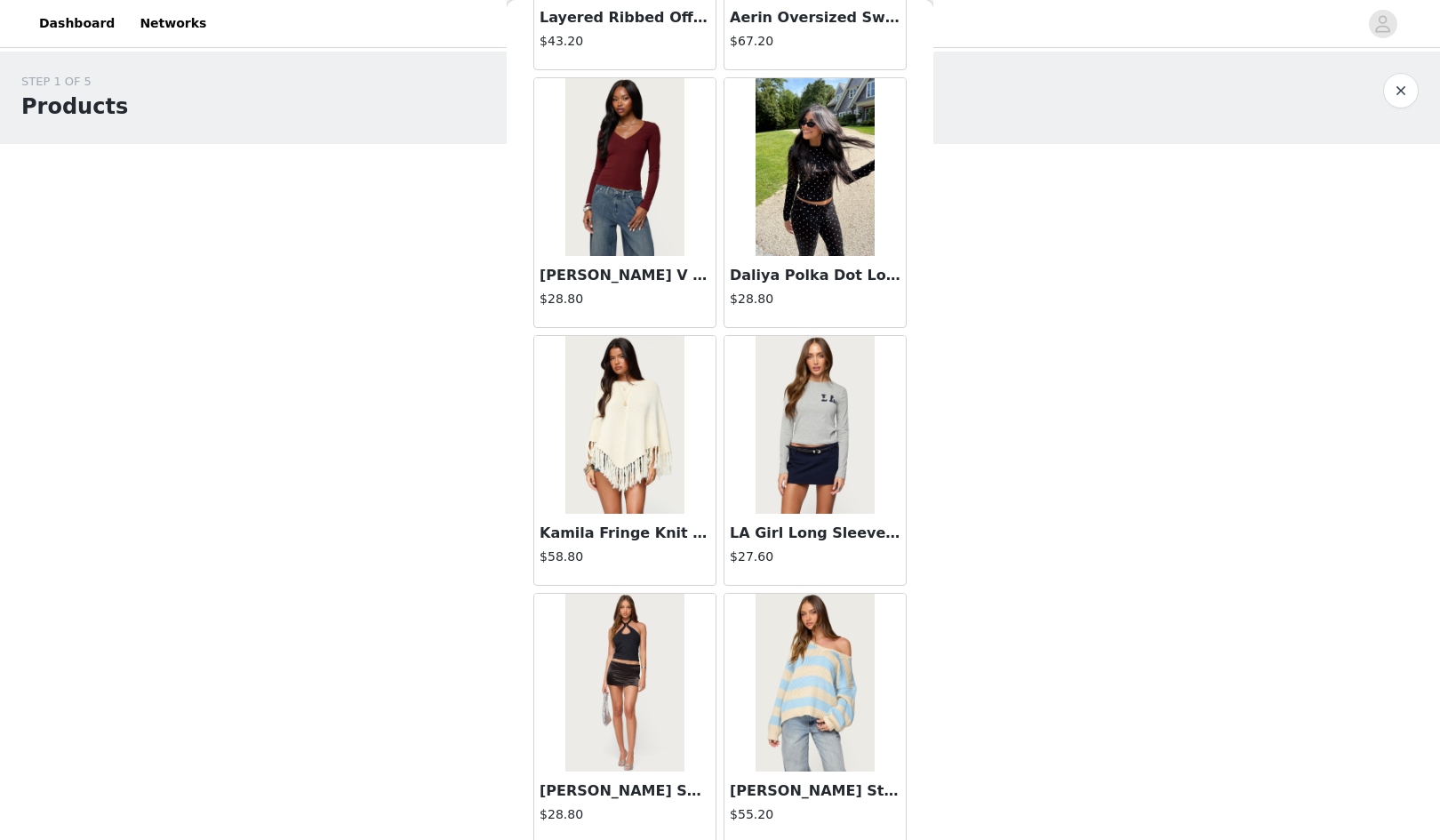
scroll to position [35385, 0]
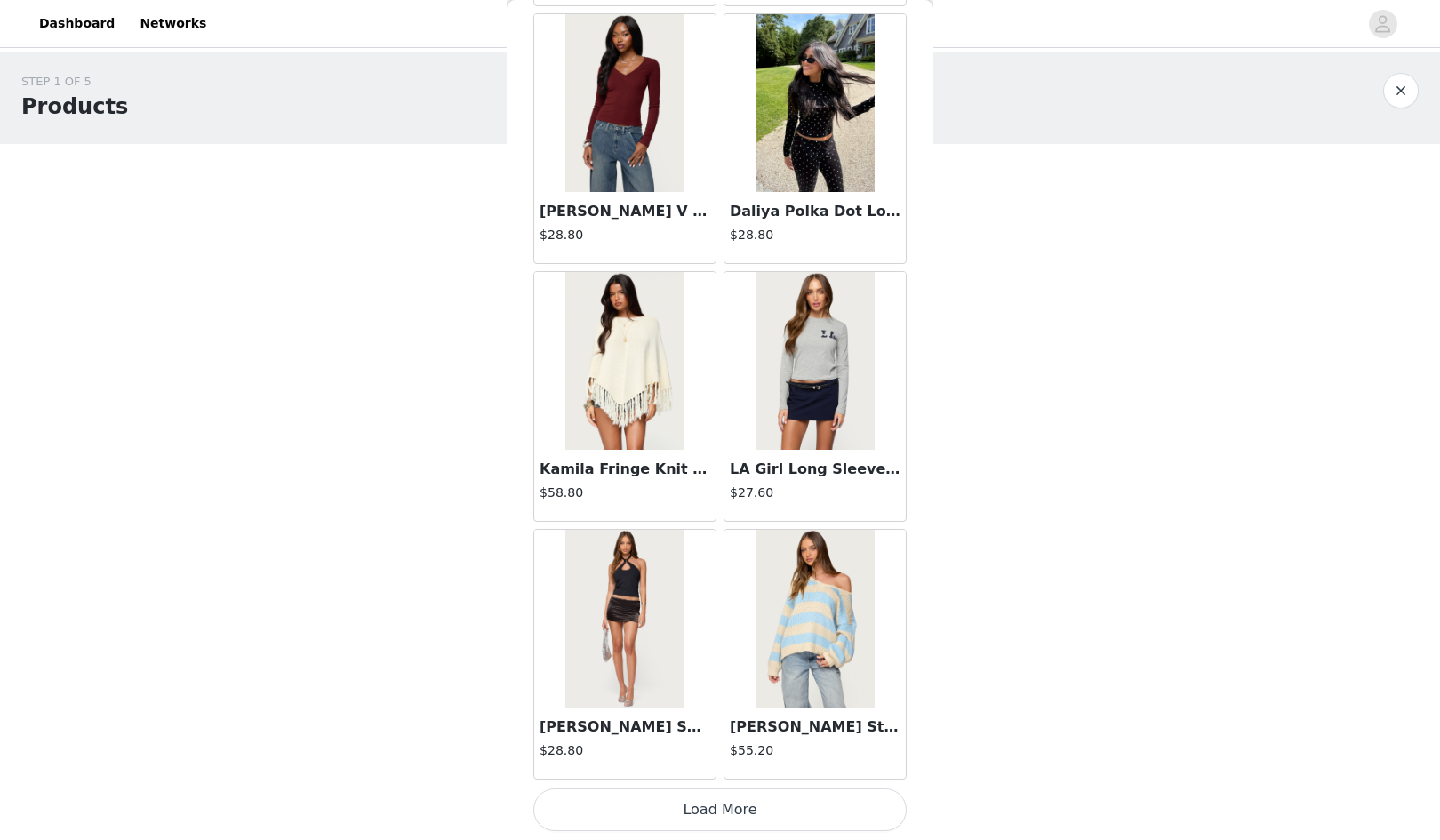
click at [713, 807] on button "Load More" at bounding box center [720, 809] width 374 height 42
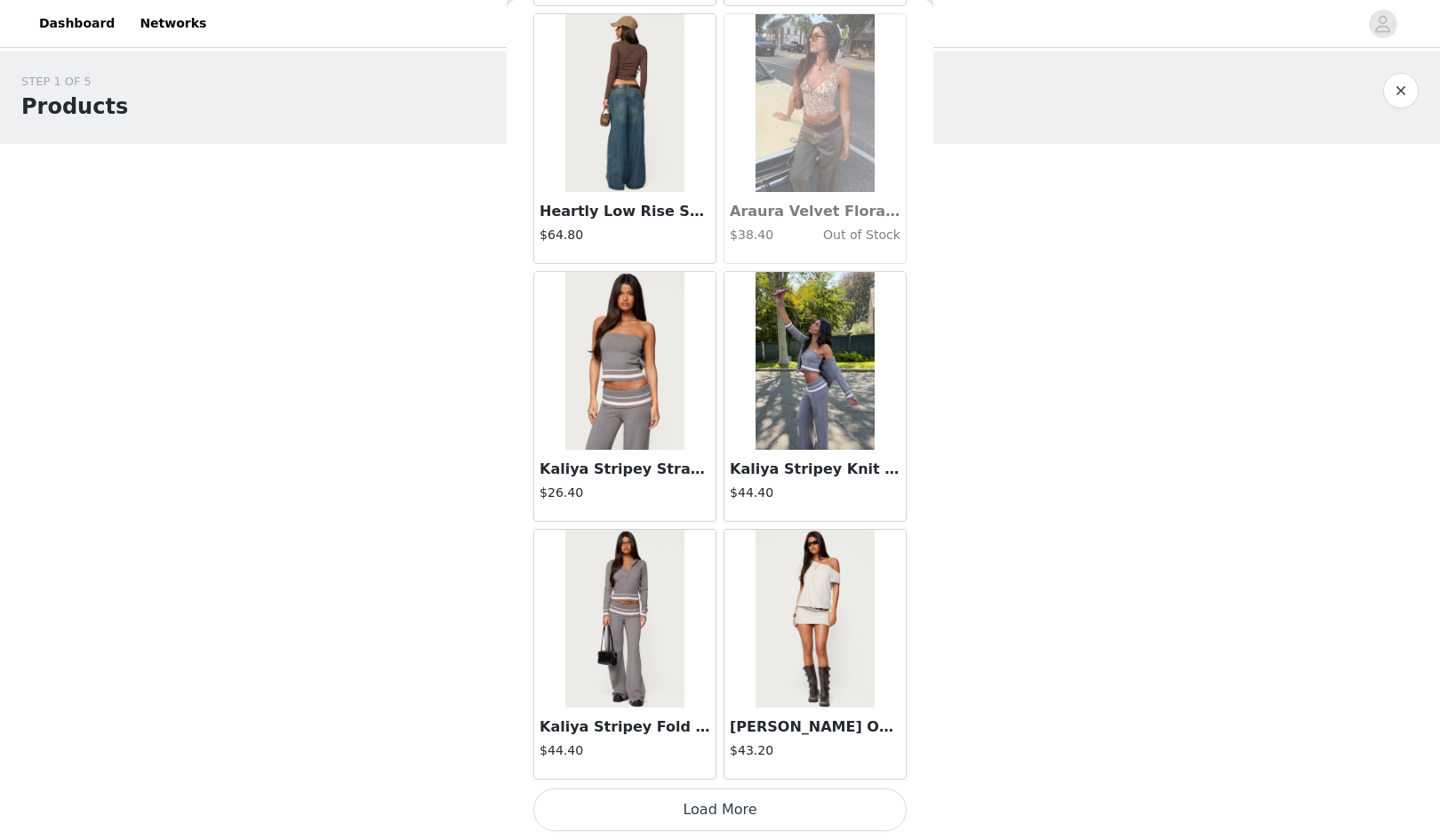
scroll to position [37961, 0]
click at [696, 816] on button "Load More" at bounding box center [720, 810] width 374 height 42
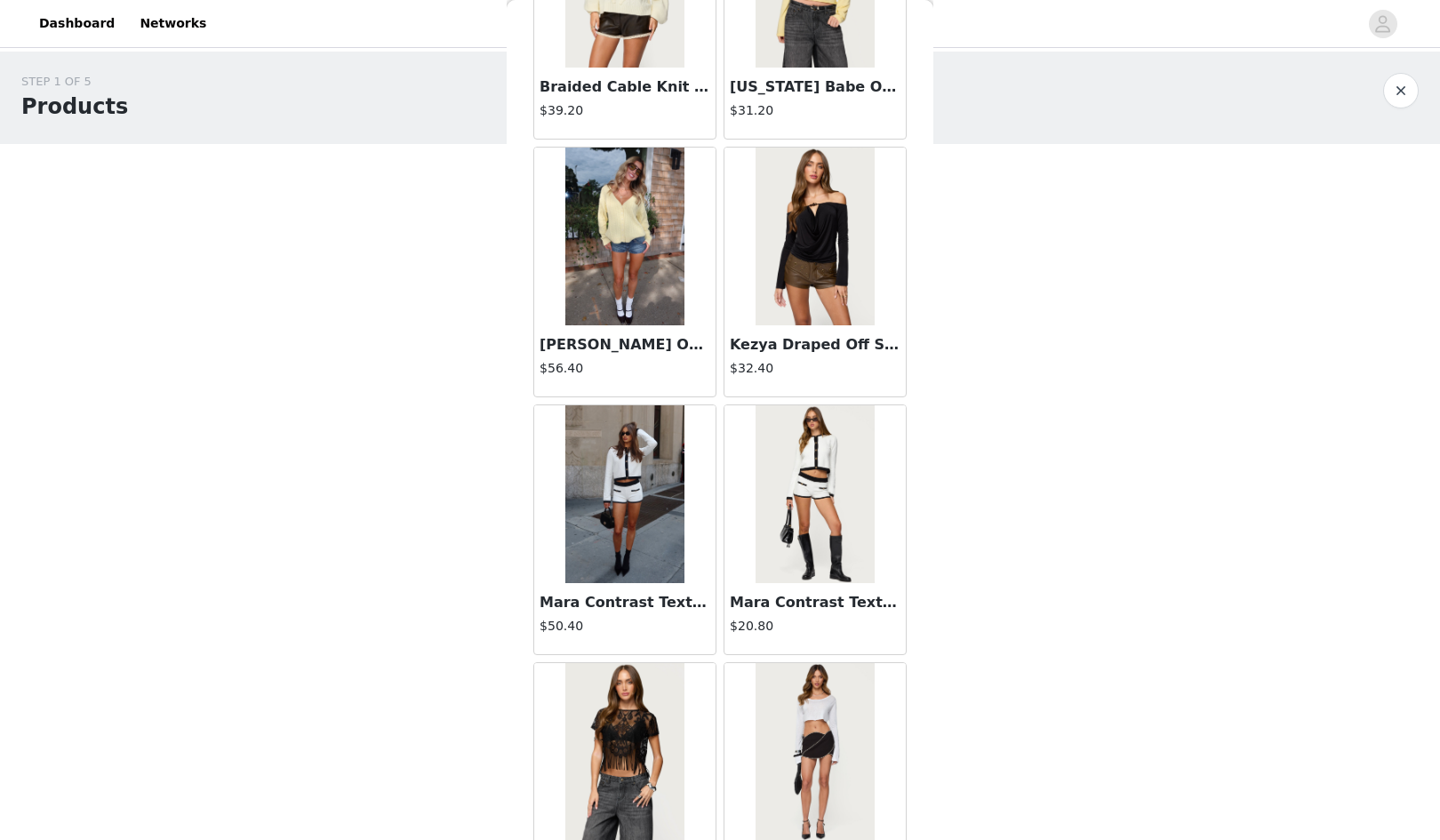
scroll to position [40540, 0]
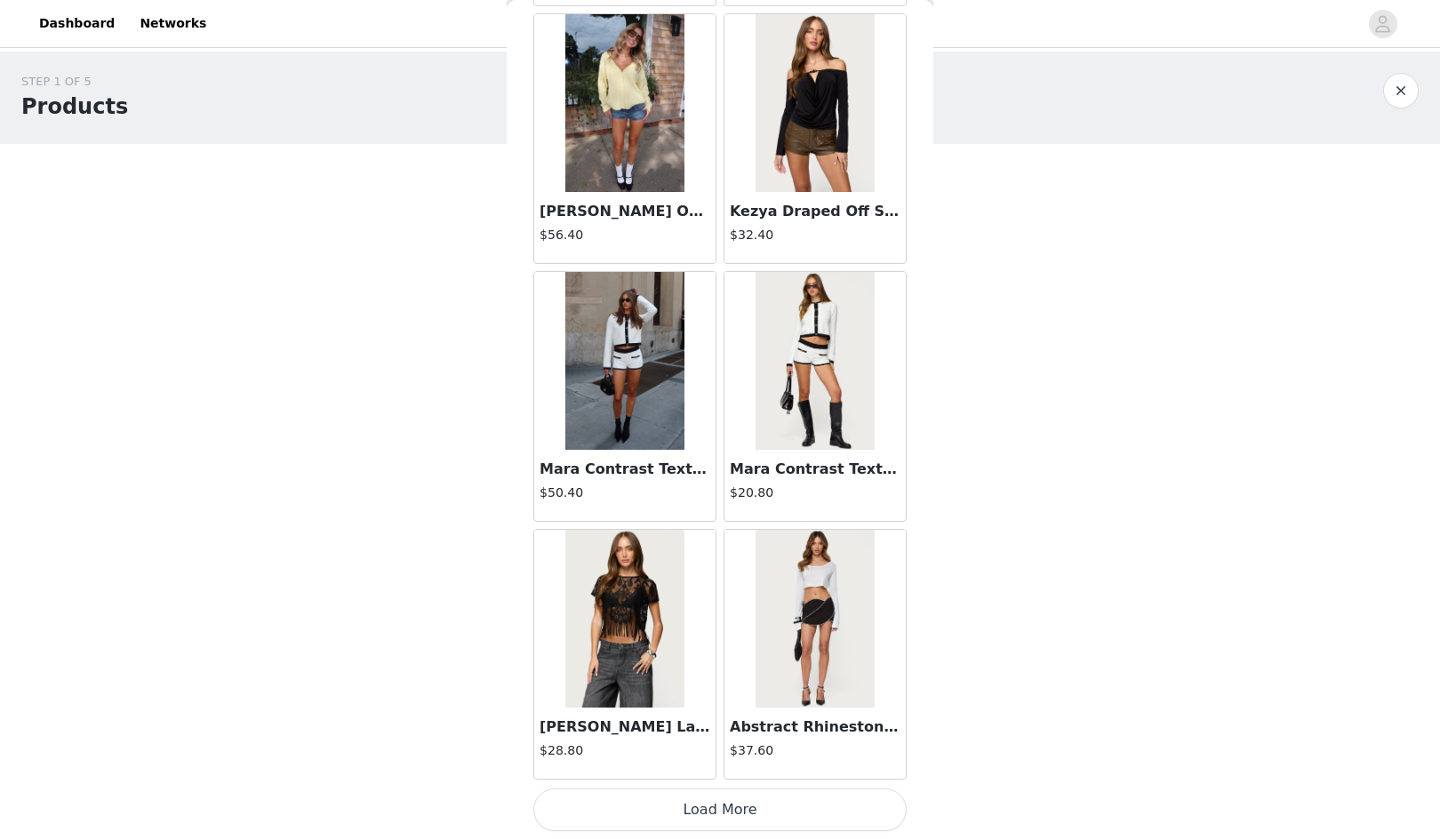
click at [721, 800] on button "Load More" at bounding box center [720, 809] width 374 height 42
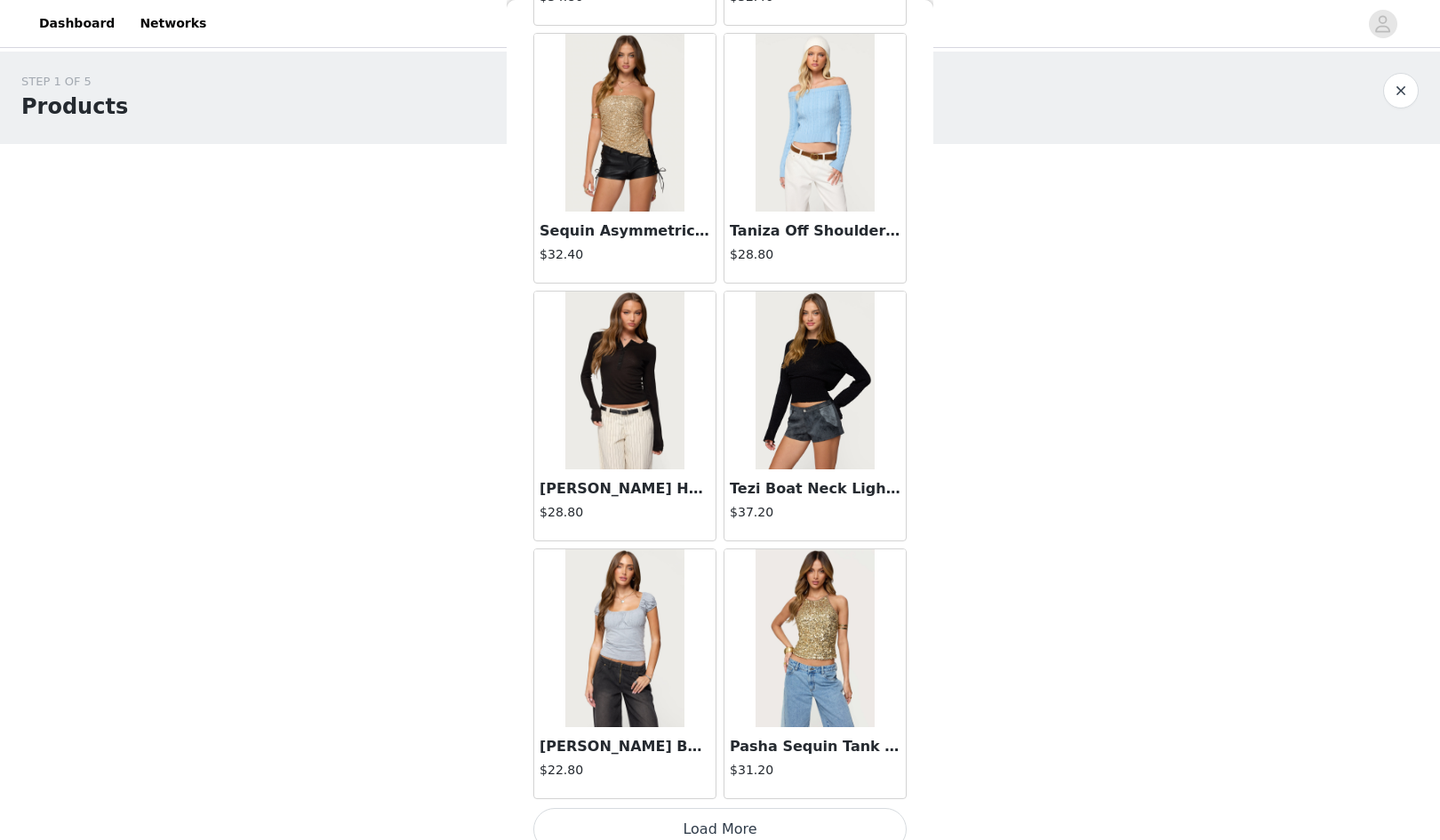
scroll to position [43117, 0]
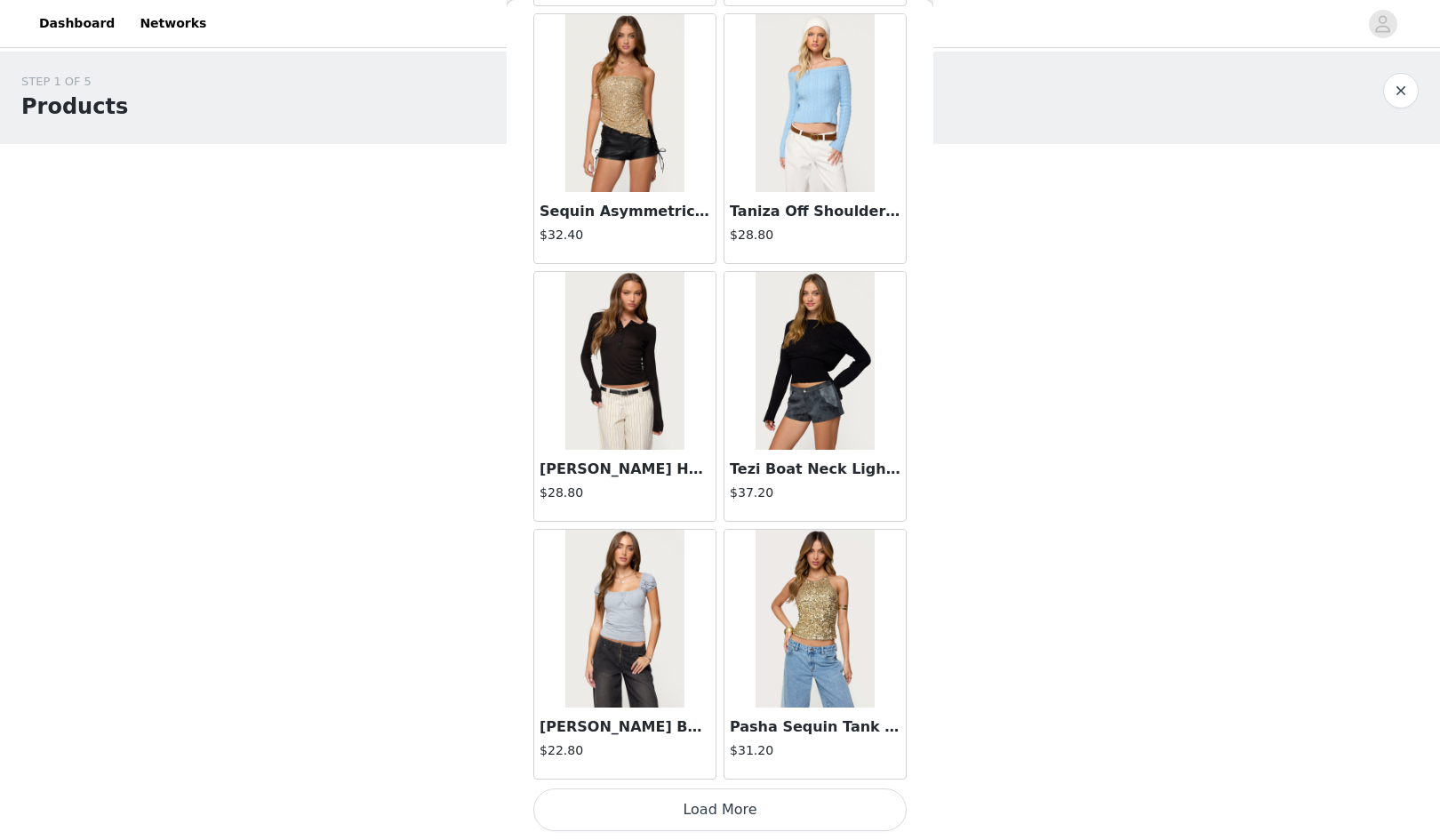
click at [706, 822] on button "Load More" at bounding box center [720, 809] width 374 height 42
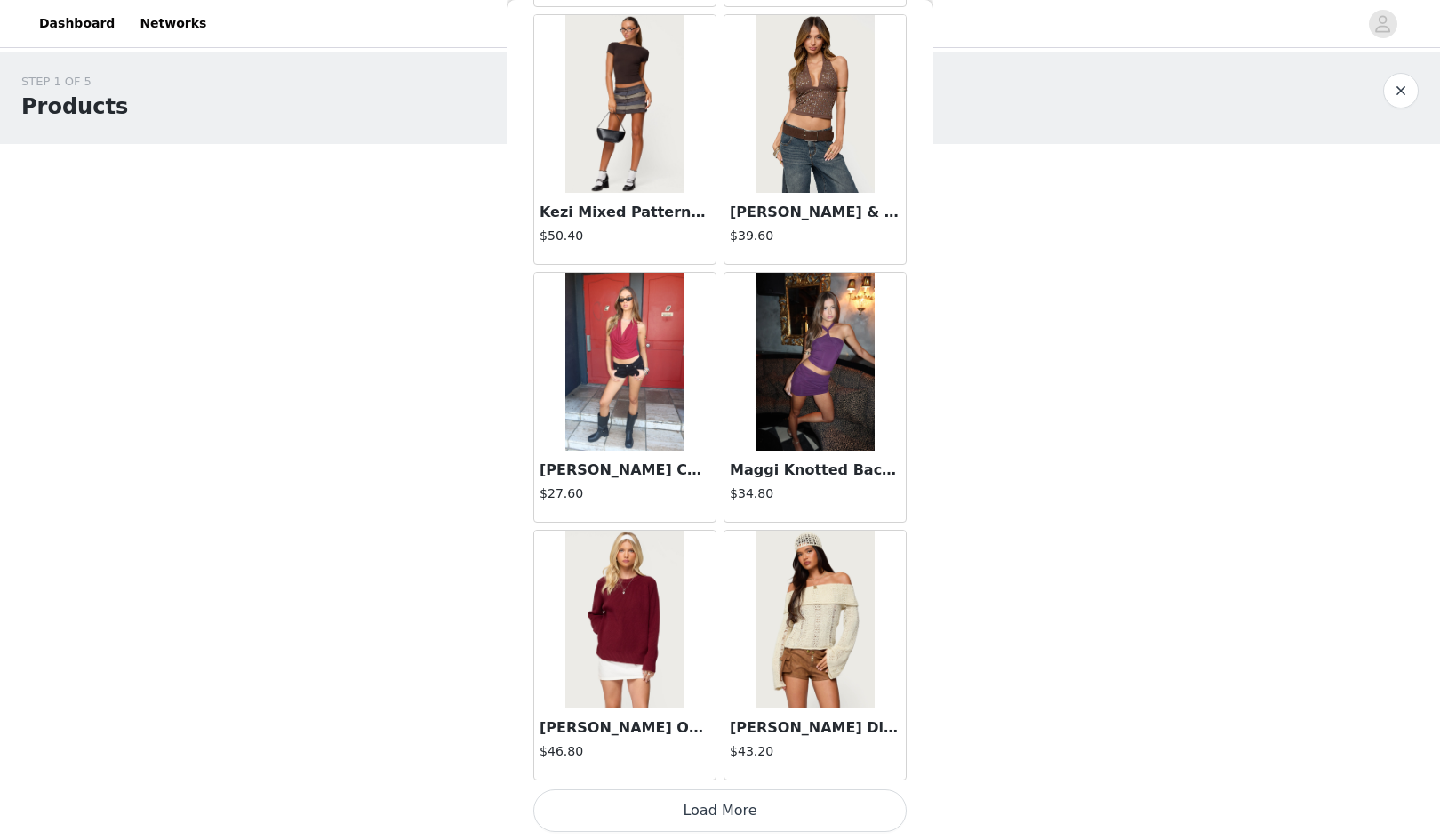
scroll to position [45694, 0]
click at [726, 788] on button "Load More" at bounding box center [720, 809] width 374 height 42
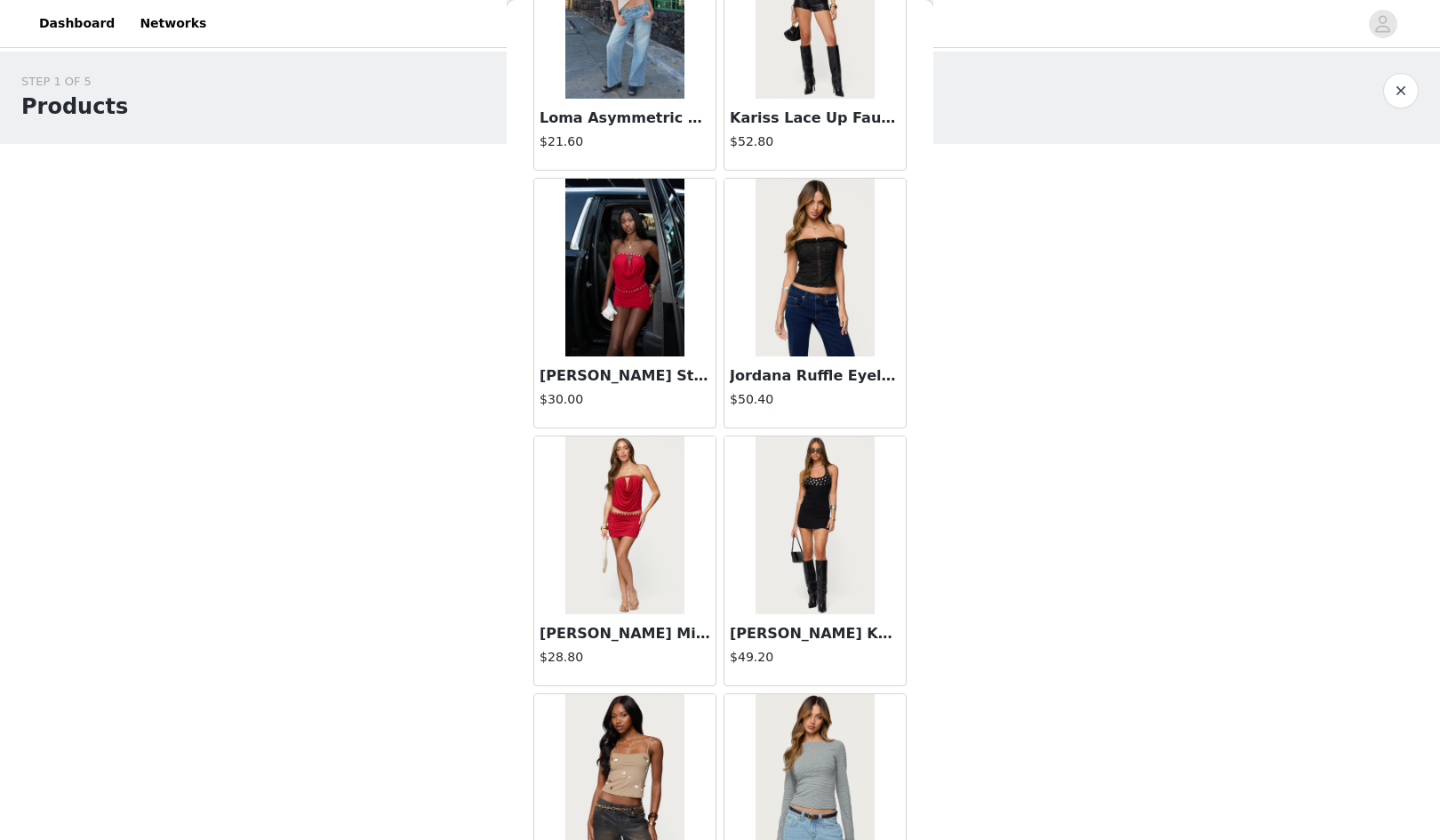
scroll to position [48272, 0]
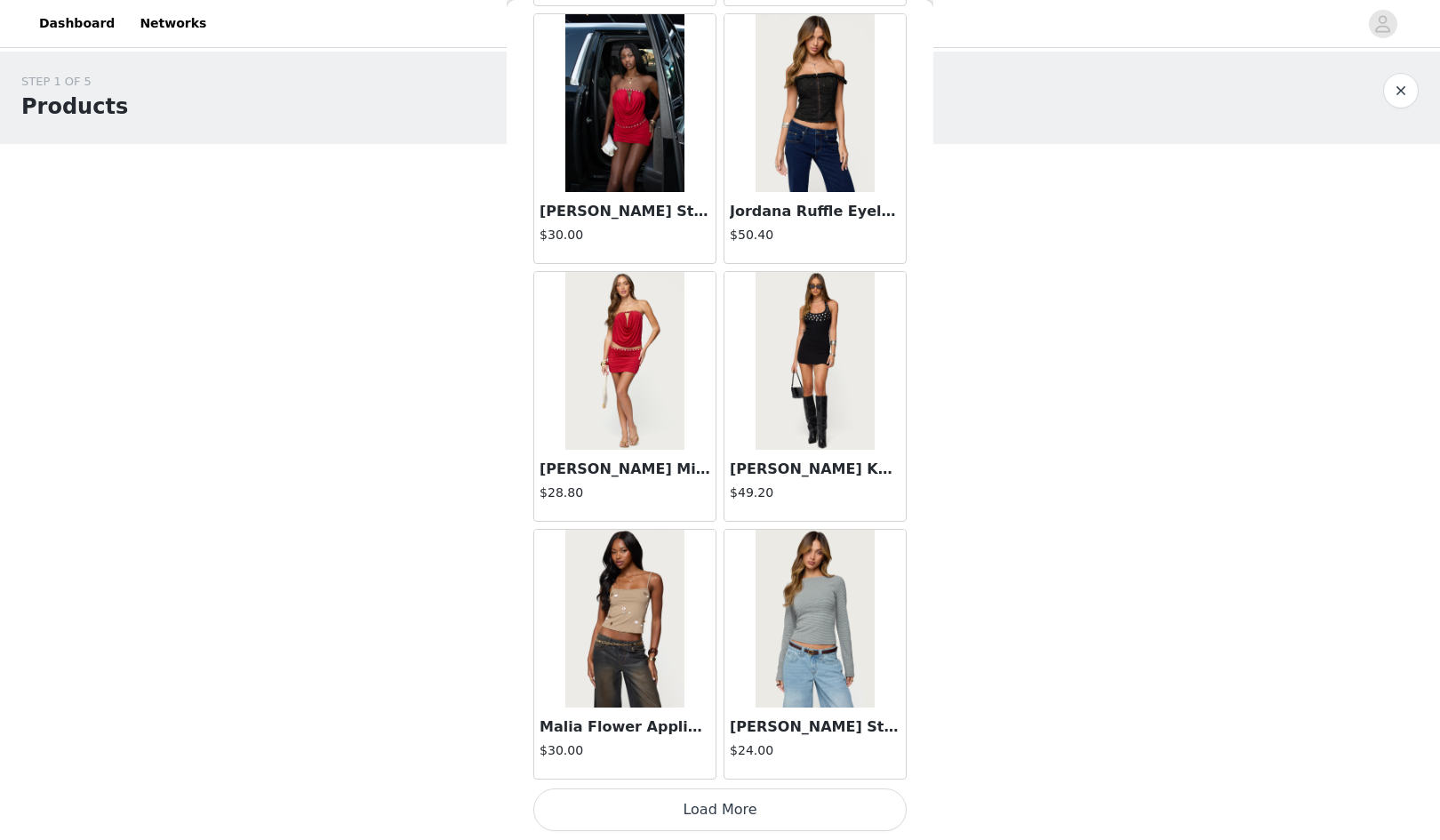
click at [716, 814] on button "Load More" at bounding box center [720, 809] width 374 height 42
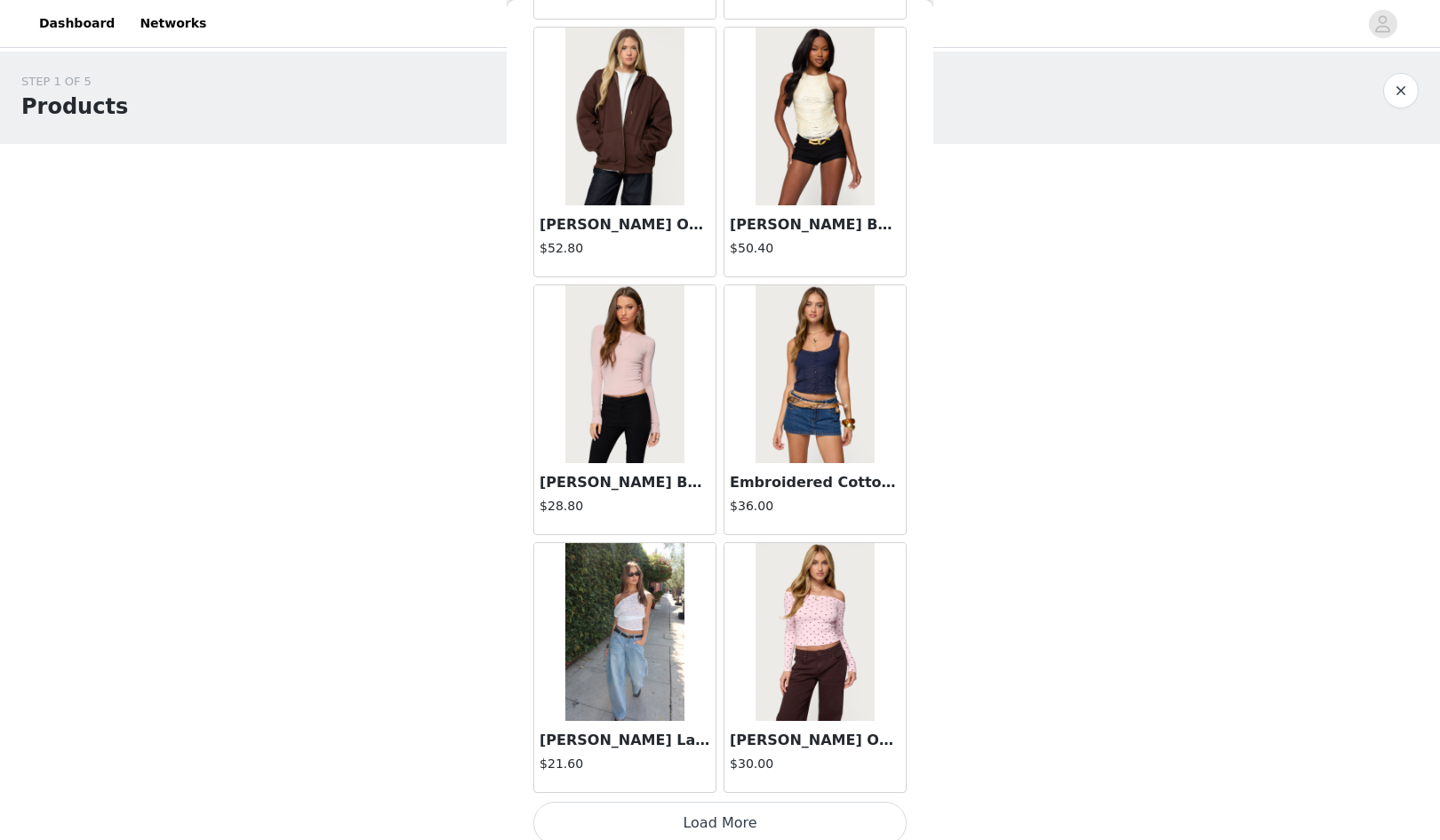
scroll to position [50849, 0]
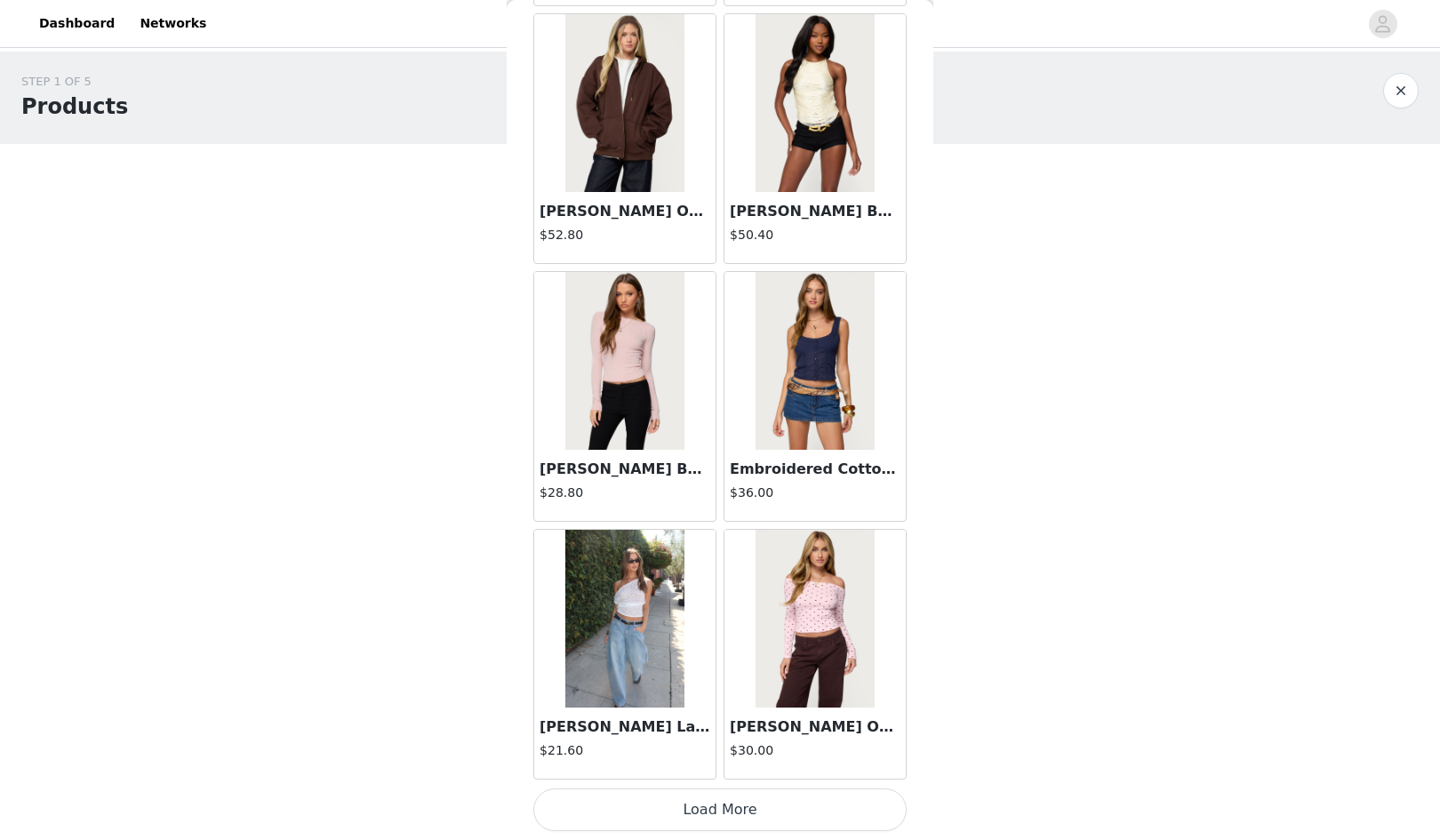
click at [716, 818] on button "Load More" at bounding box center [720, 809] width 374 height 42
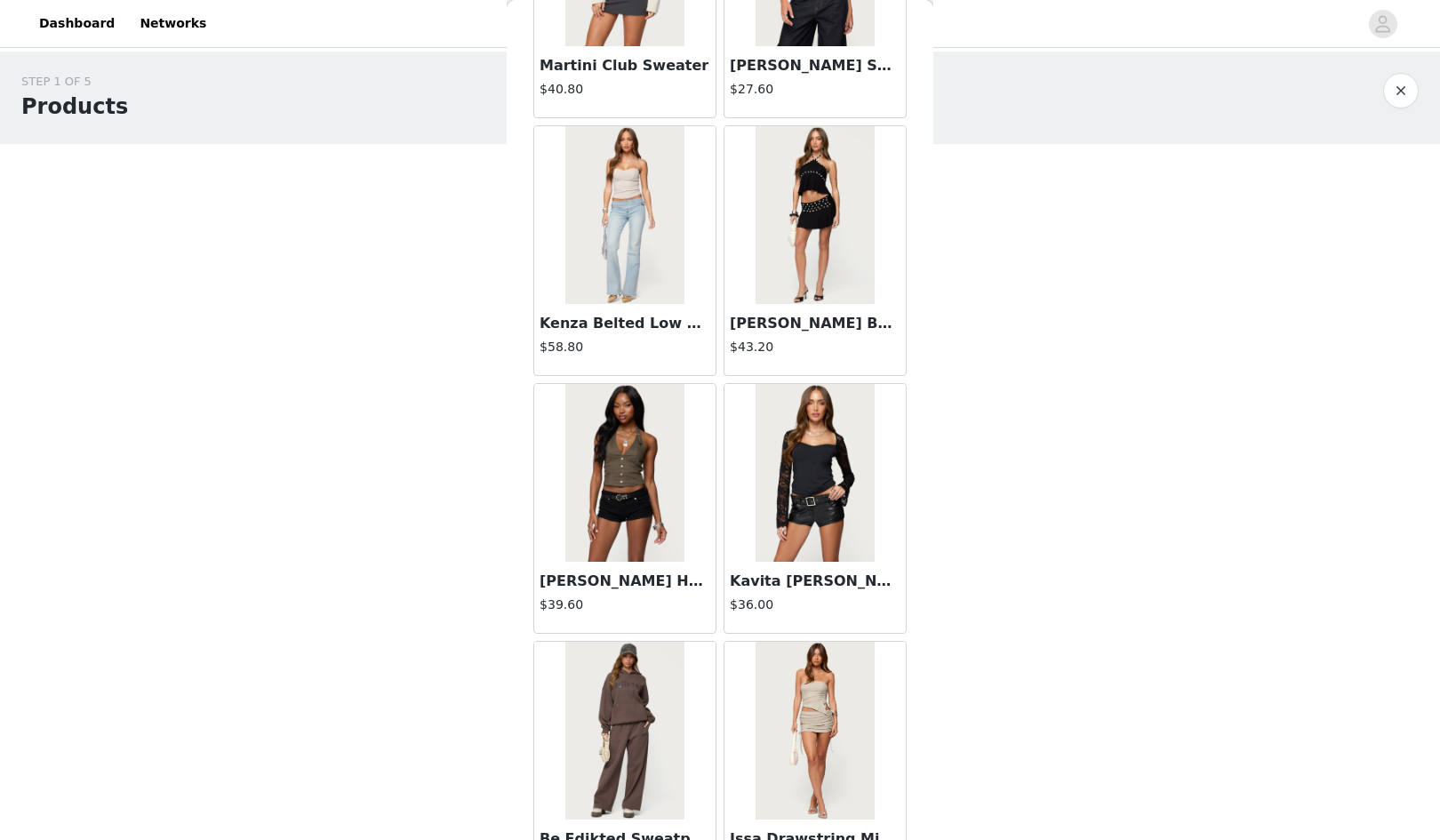
scroll to position [53426, 0]
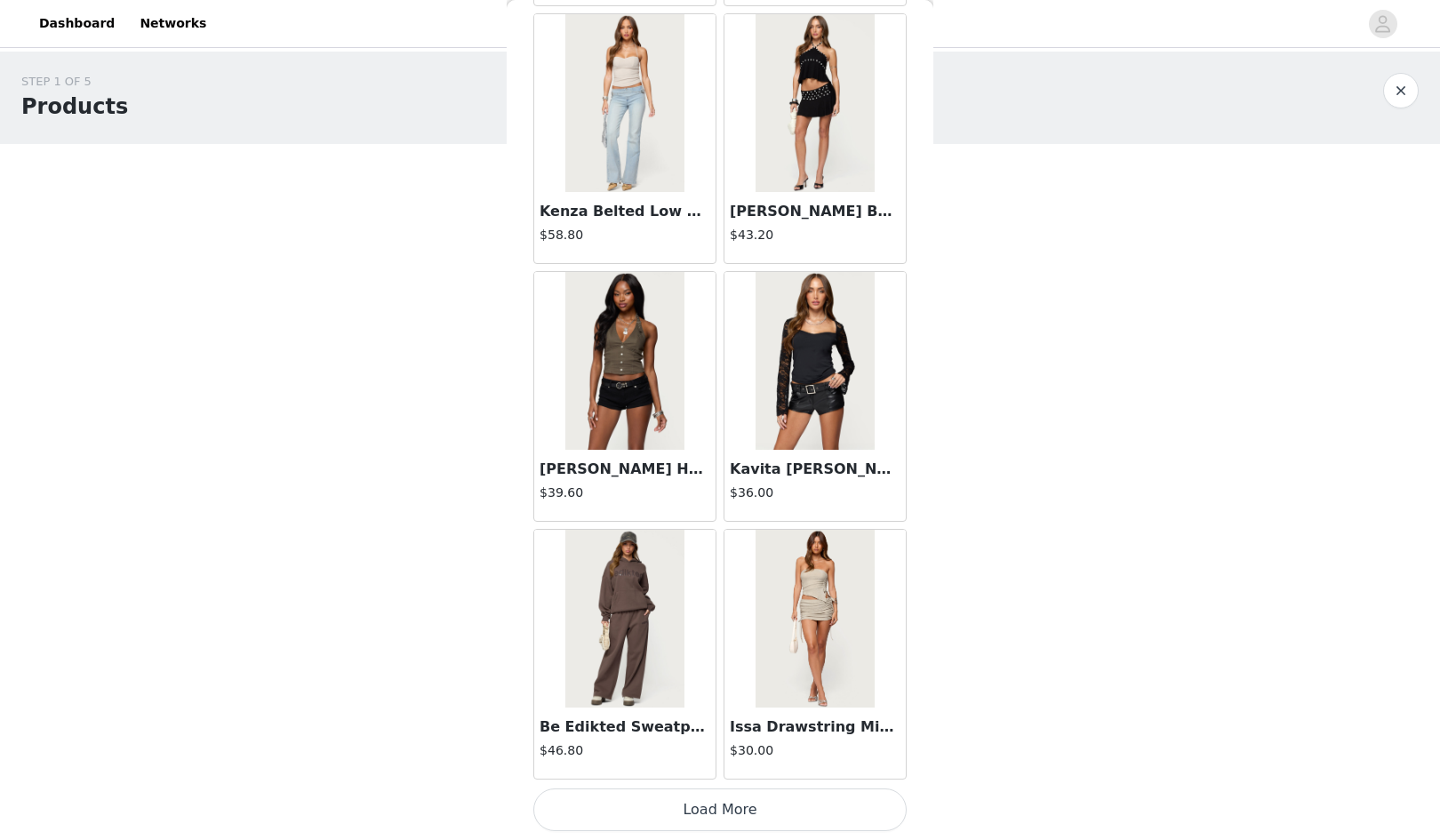
click at [713, 809] on button "Load More" at bounding box center [720, 809] width 374 height 42
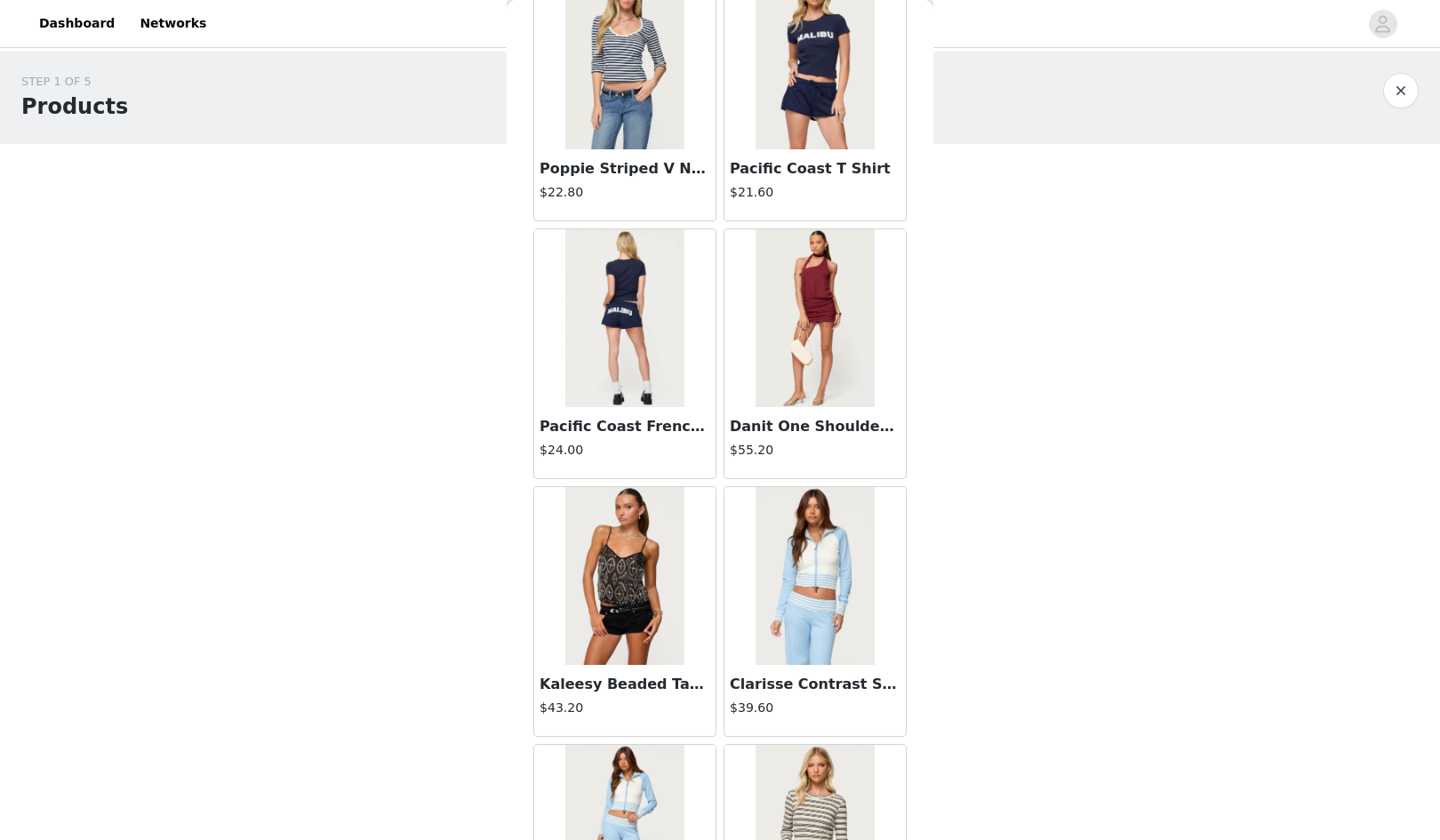
scroll to position [56004, 0]
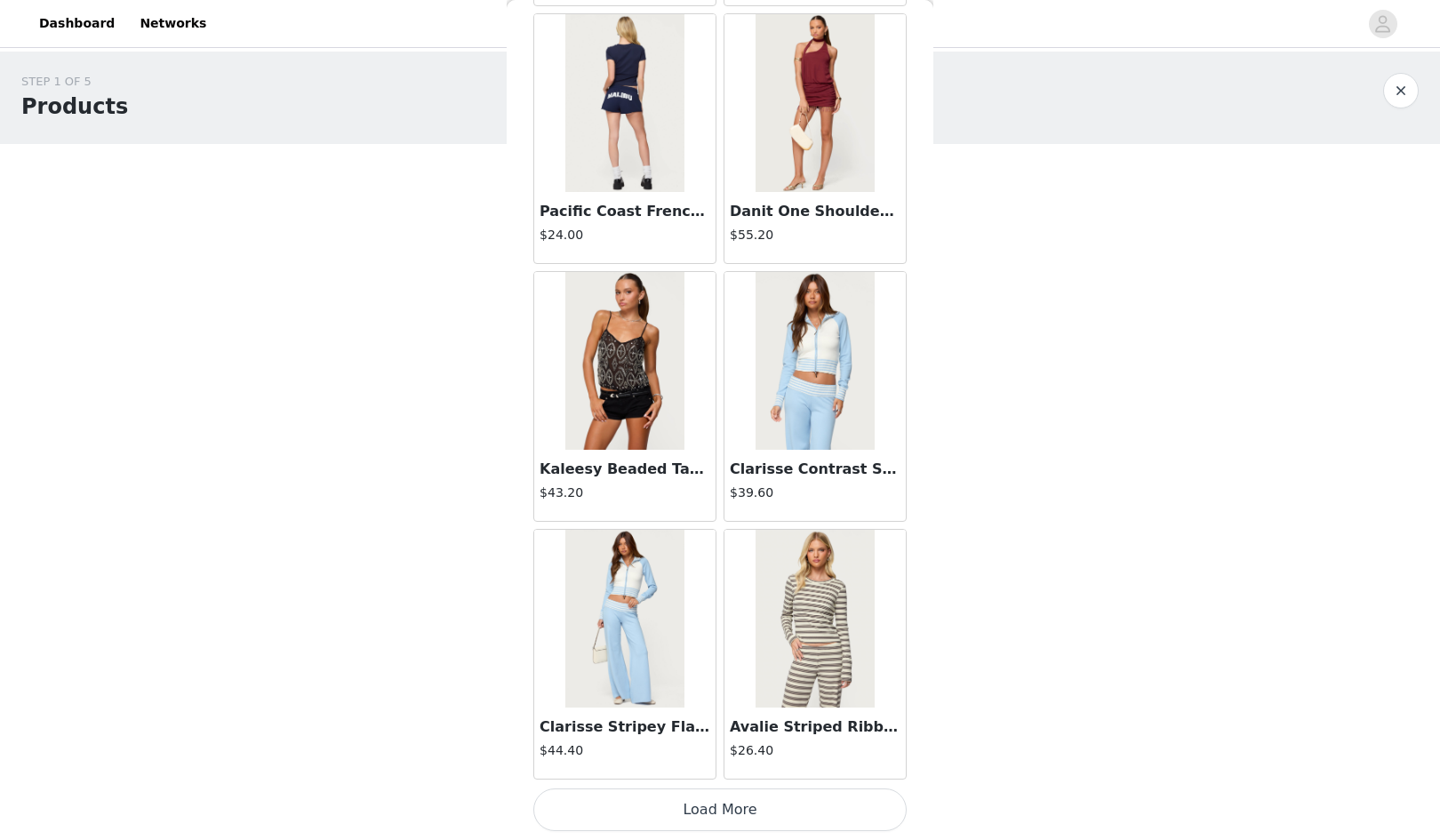
click at [716, 804] on button "Load More" at bounding box center [720, 809] width 374 height 42
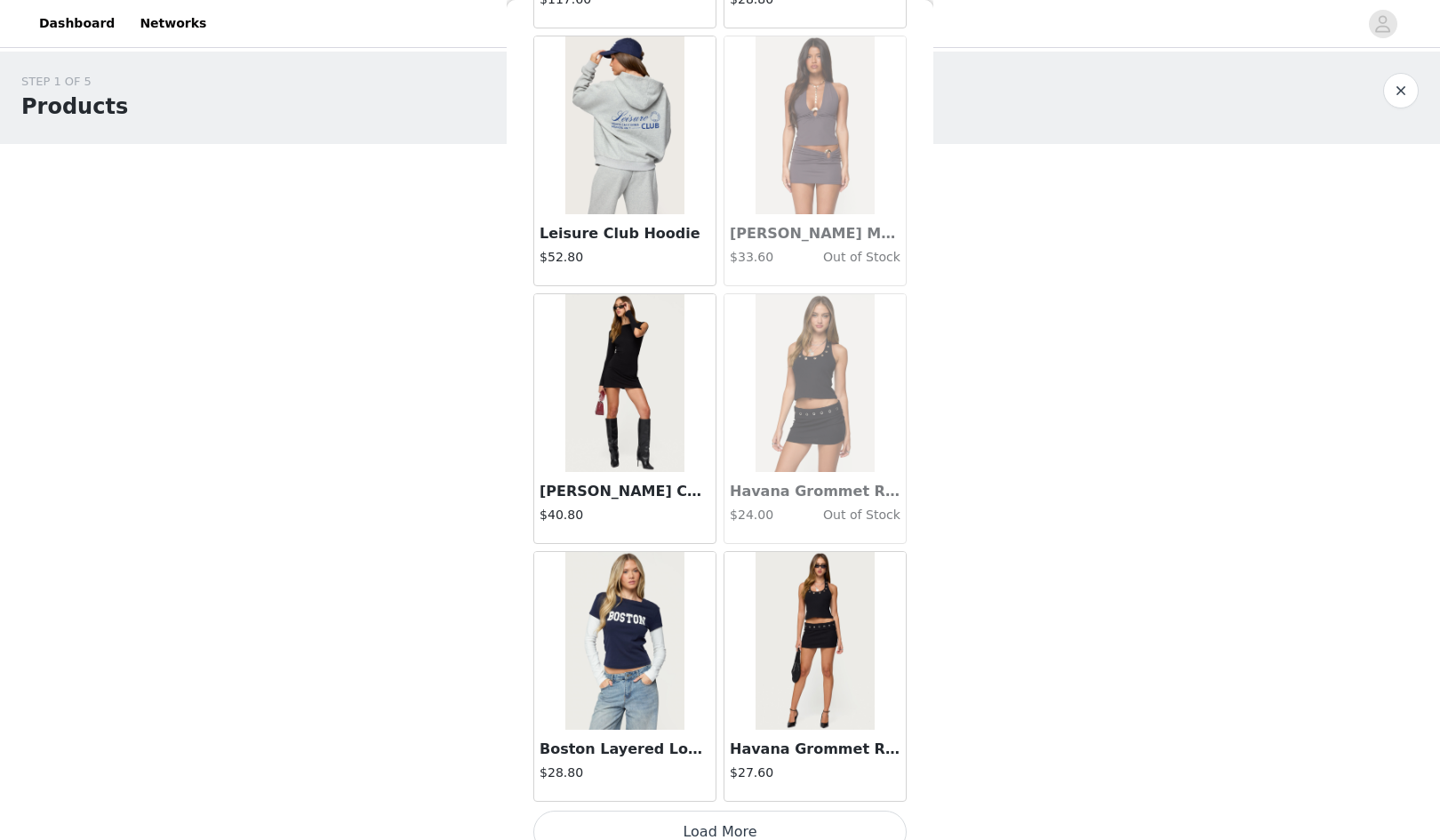
scroll to position [58581, 0]
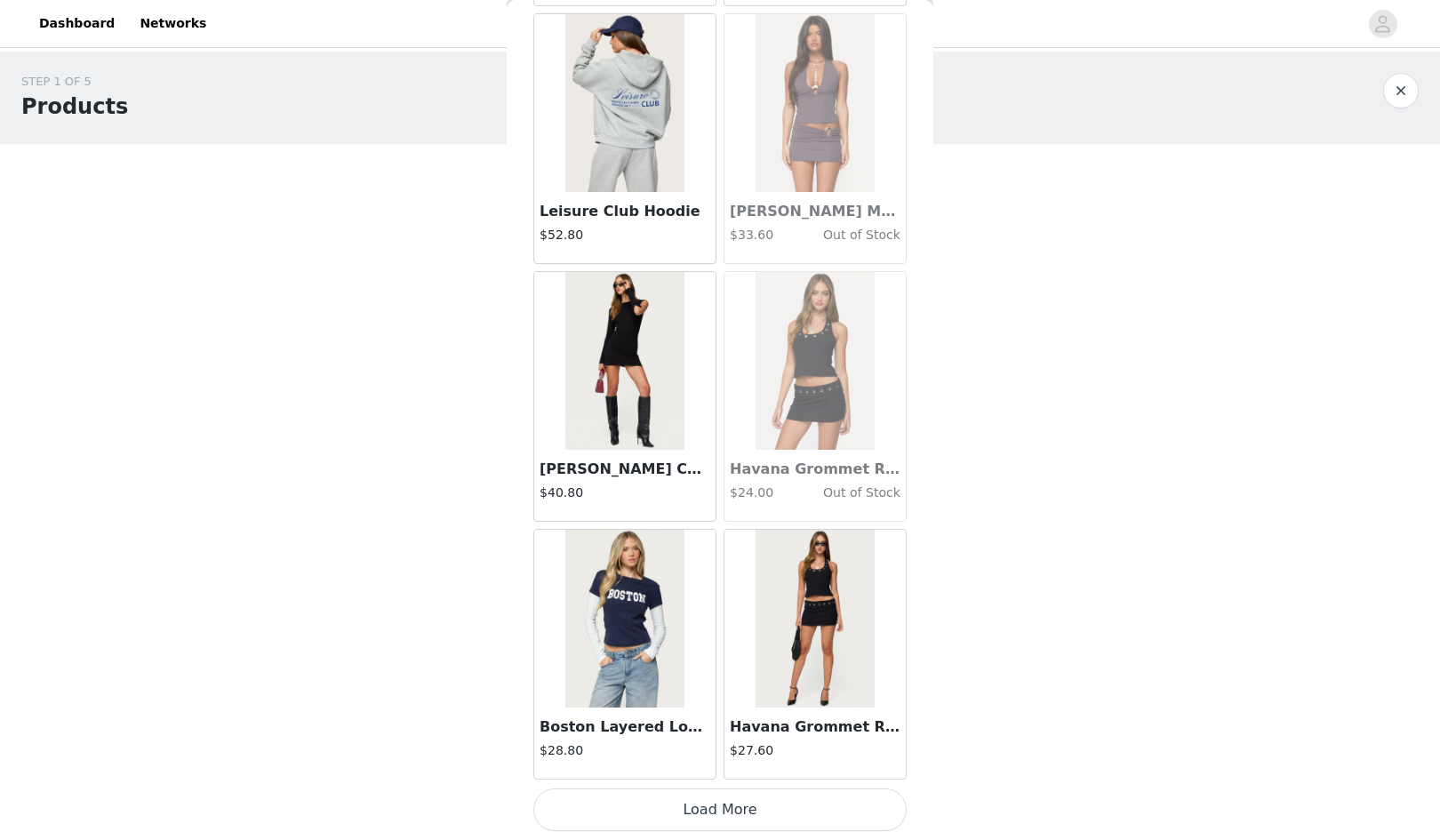
click at [720, 806] on button "Load More" at bounding box center [720, 809] width 374 height 42
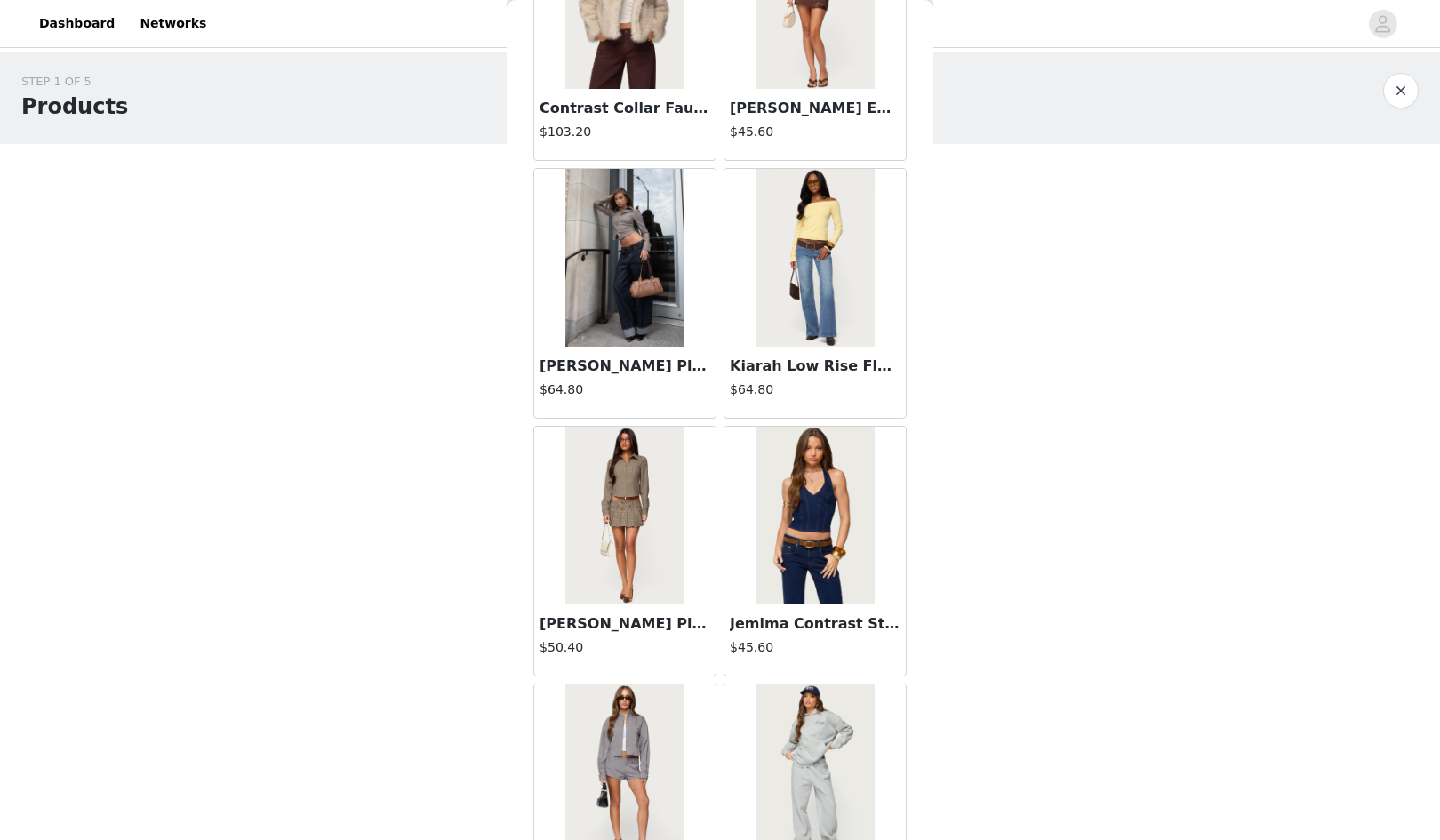
scroll to position [60844, 0]
